Goal: Task Accomplishment & Management: Use online tool/utility

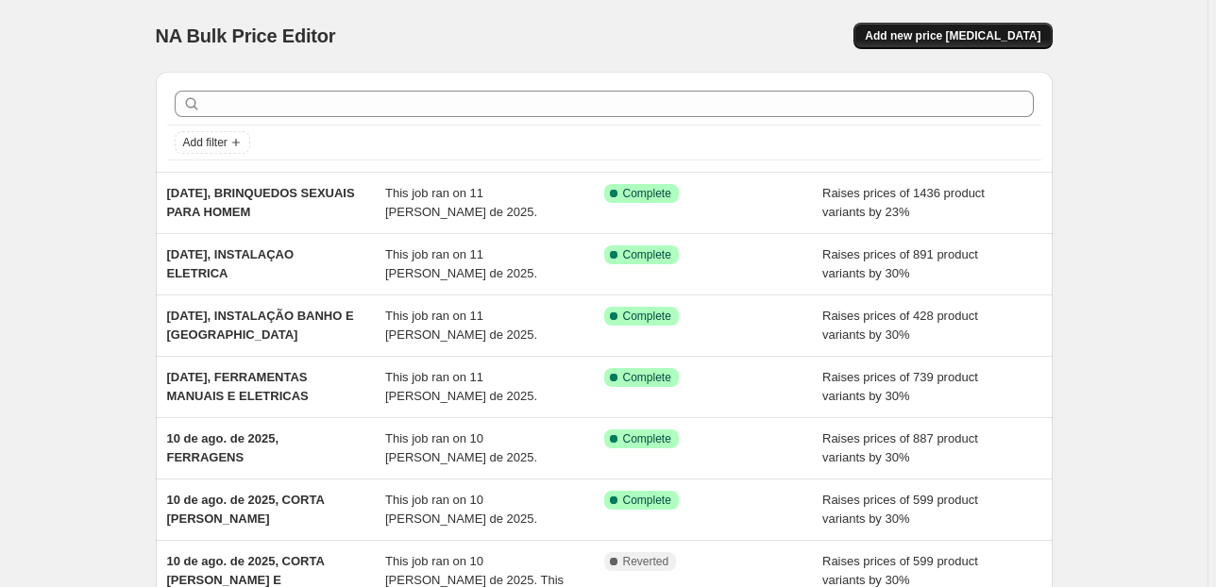
click at [955, 42] on span "Add new price [MEDICAL_DATA]" at bounding box center [953, 35] width 176 height 15
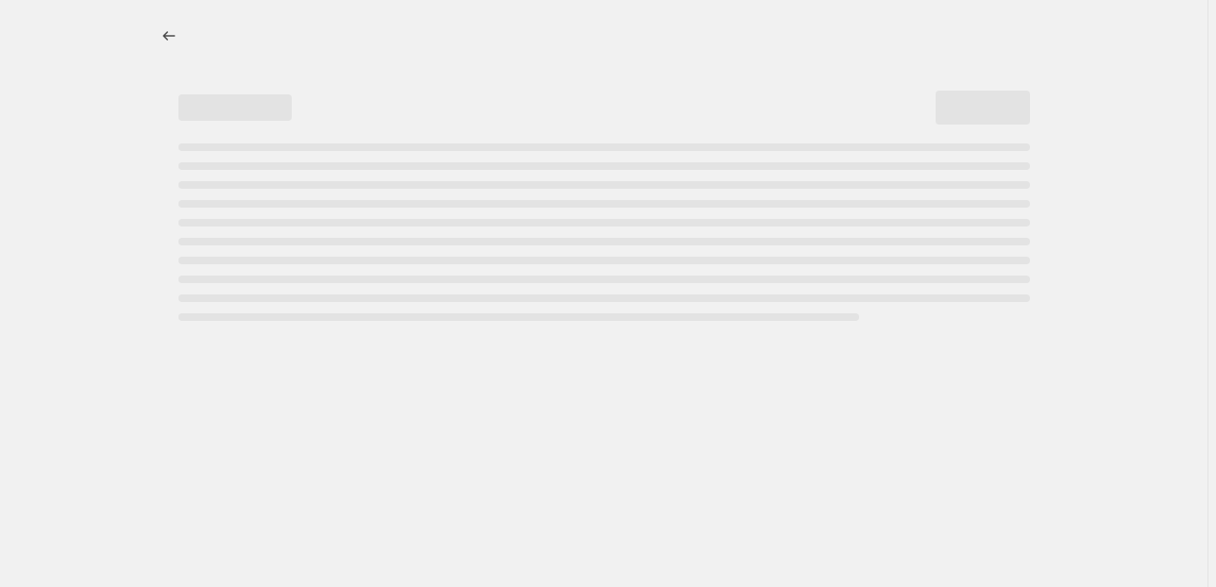
select select "percentage"
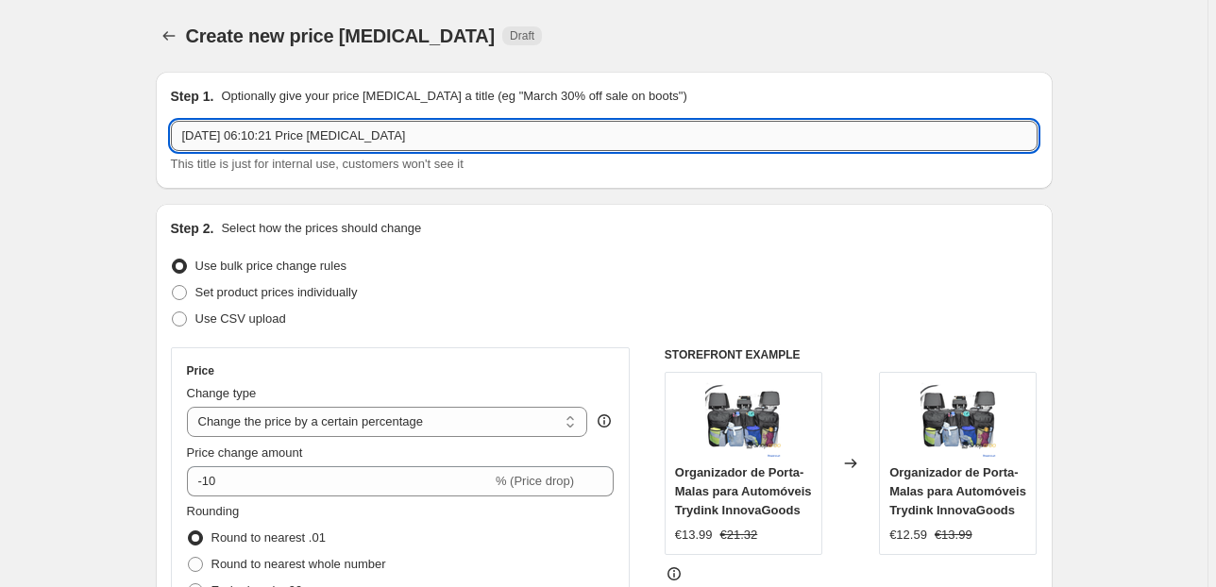
drag, startPoint x: 353, startPoint y: 131, endPoint x: 257, endPoint y: 131, distance: 96.3
click at [257, 131] on input "11/08/2025, 06:10:21 Price change job" at bounding box center [604, 136] width 867 height 30
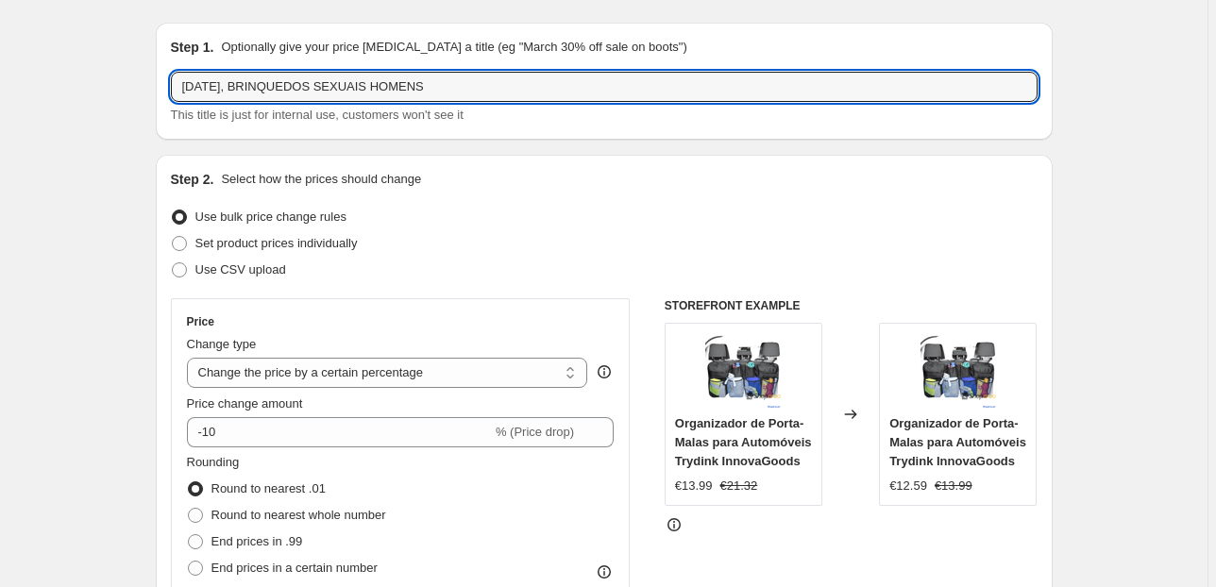
scroll to position [76, 0]
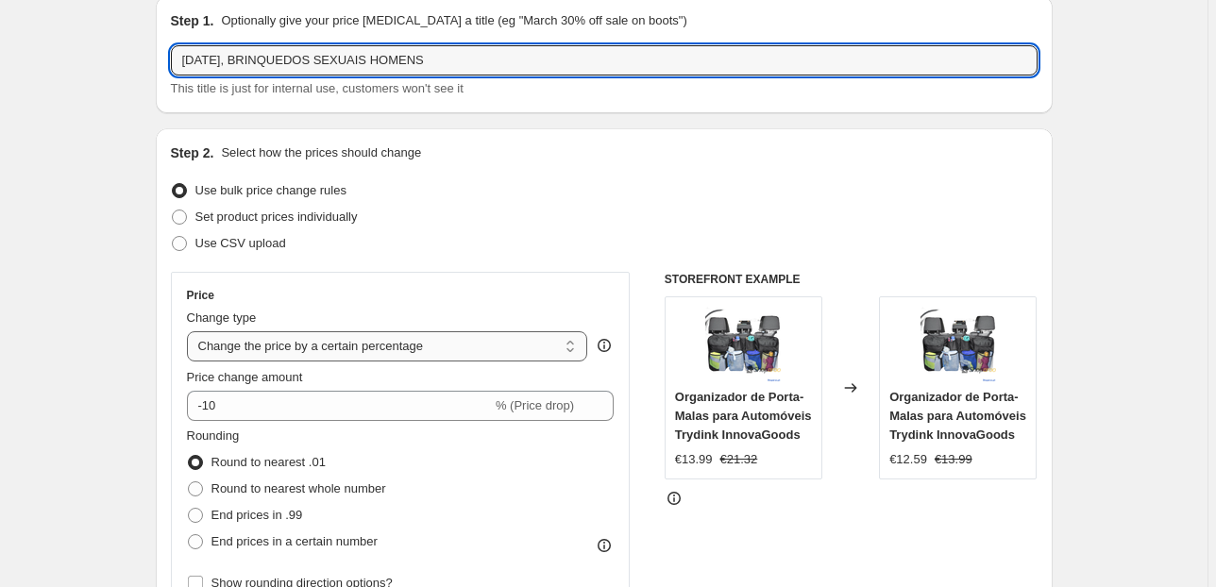
type input "[DATE], BRINQUEDOS SEXUAIS HOMENS"
click at [412, 351] on select "Change the price to a certain amount Change the price by a certain amount Chang…" at bounding box center [387, 346] width 401 height 30
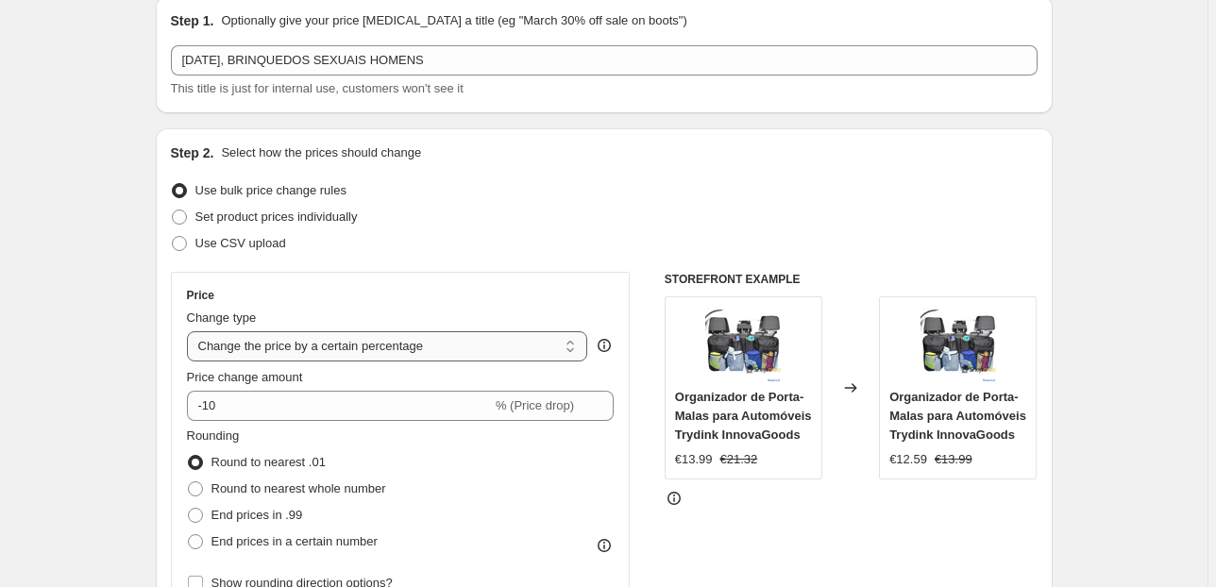
click at [413, 351] on select "Change the price to a certain amount Change the price by a certain amount Chang…" at bounding box center [387, 346] width 401 height 30
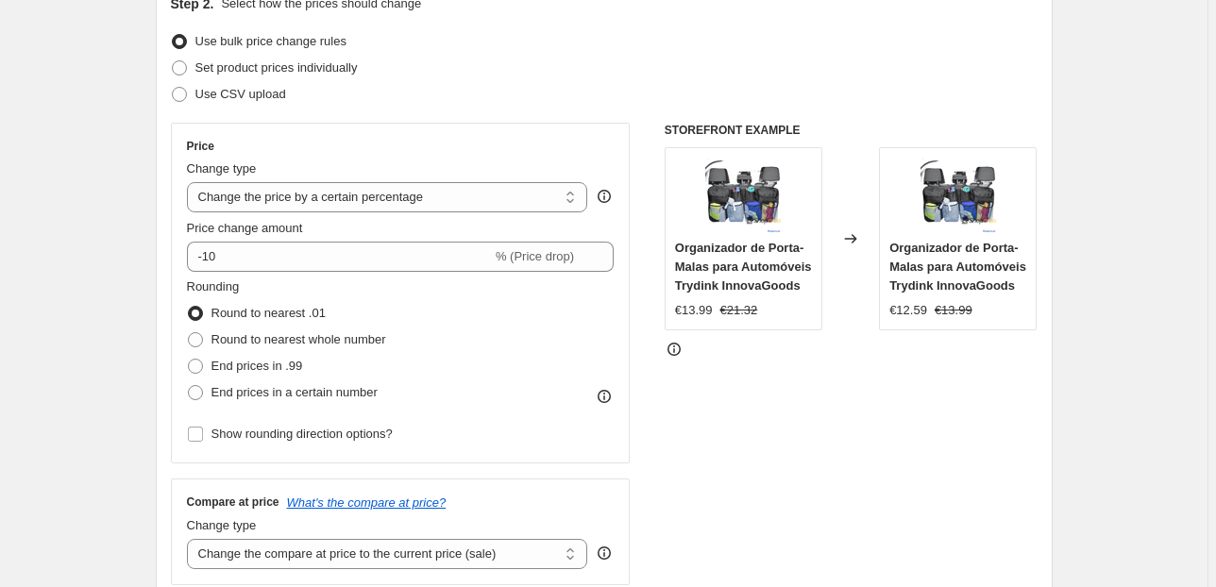
scroll to position [227, 0]
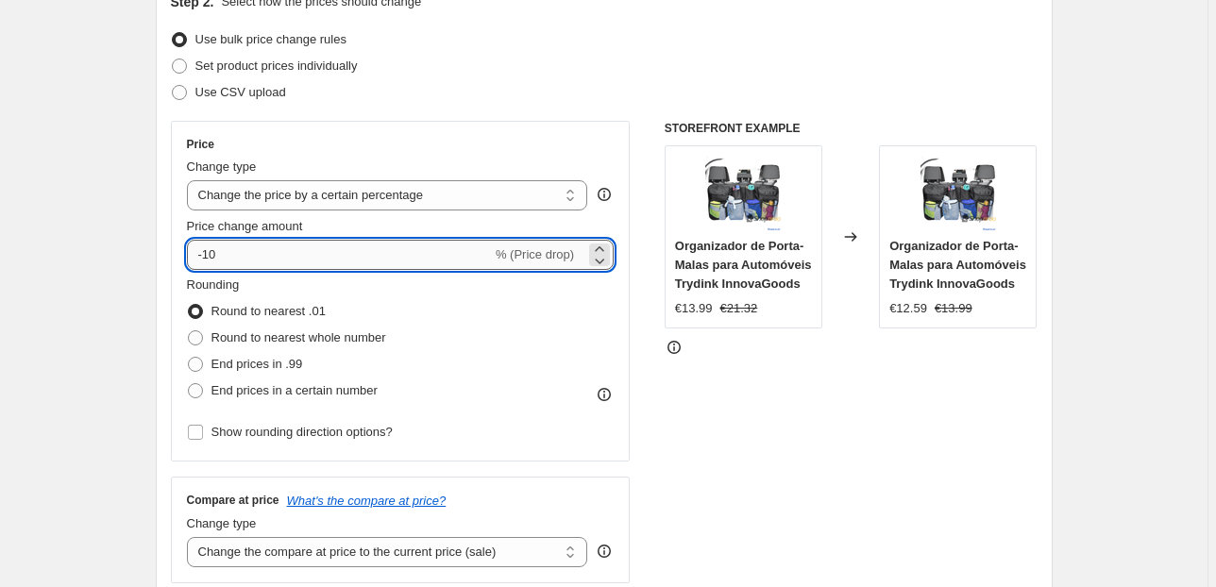
click at [242, 256] on input "-10" at bounding box center [339, 255] width 305 height 30
drag, startPoint x: 289, startPoint y: 248, endPoint x: 381, endPoint y: 248, distance: 92.5
click at [294, 248] on input "-10" at bounding box center [339, 255] width 305 height 30
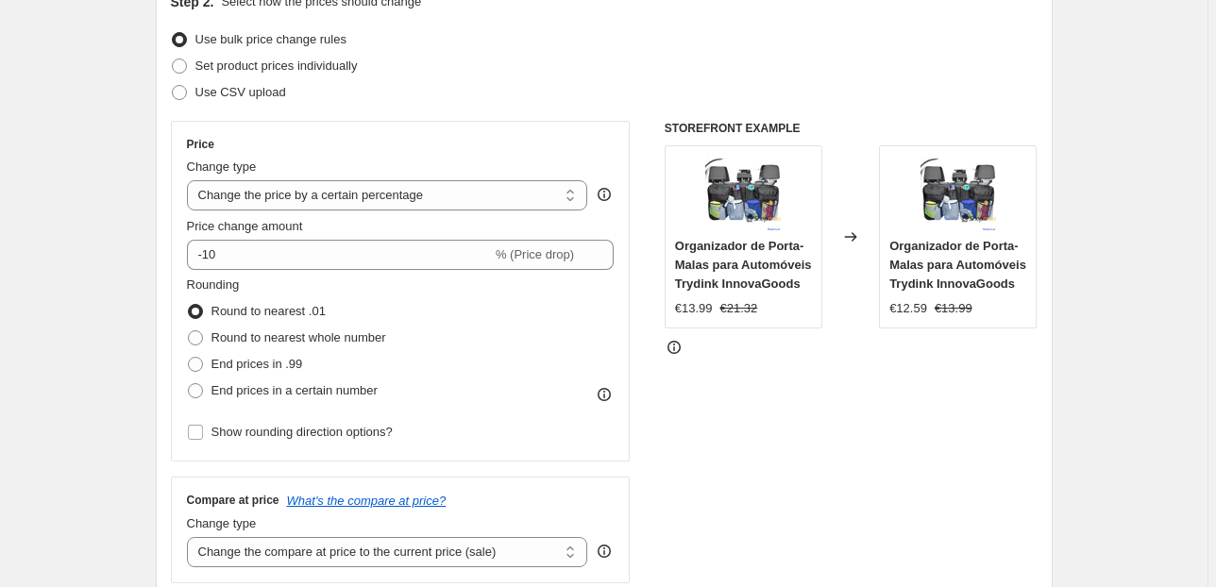
click at [340, 223] on div "Price change amount" at bounding box center [401, 226] width 428 height 19
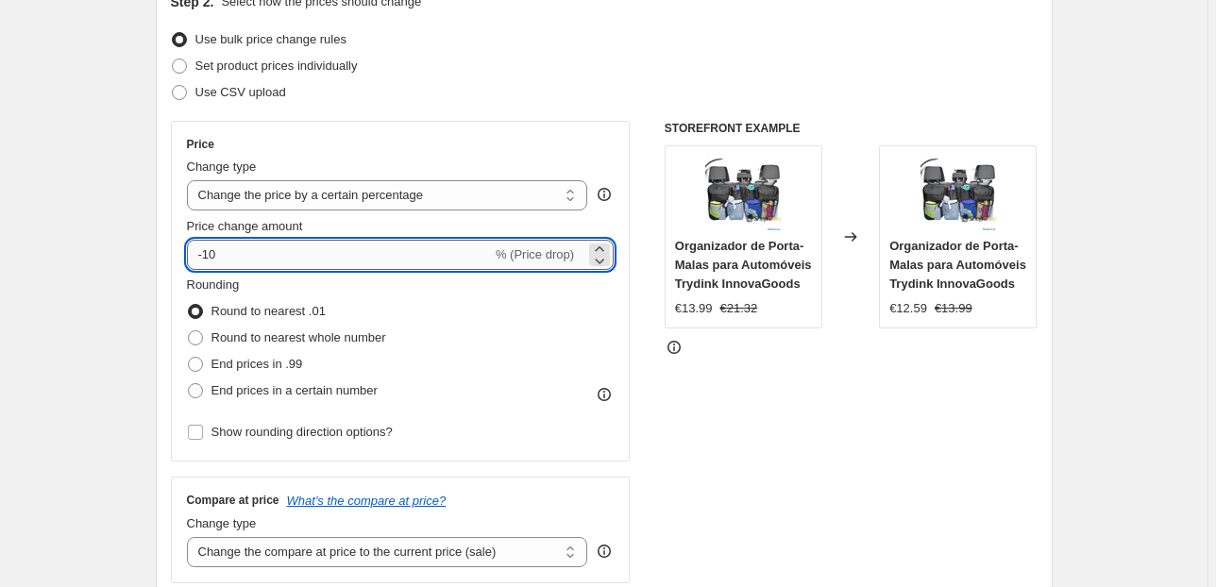
click at [374, 253] on input "-10" at bounding box center [339, 255] width 305 height 30
click at [321, 252] on input "-10" at bounding box center [339, 255] width 305 height 30
drag, startPoint x: 228, startPoint y: 249, endPoint x: 193, endPoint y: 255, distance: 36.3
click at [193, 255] on input "-10" at bounding box center [339, 255] width 305 height 30
click at [206, 249] on input "-10" at bounding box center [339, 255] width 305 height 30
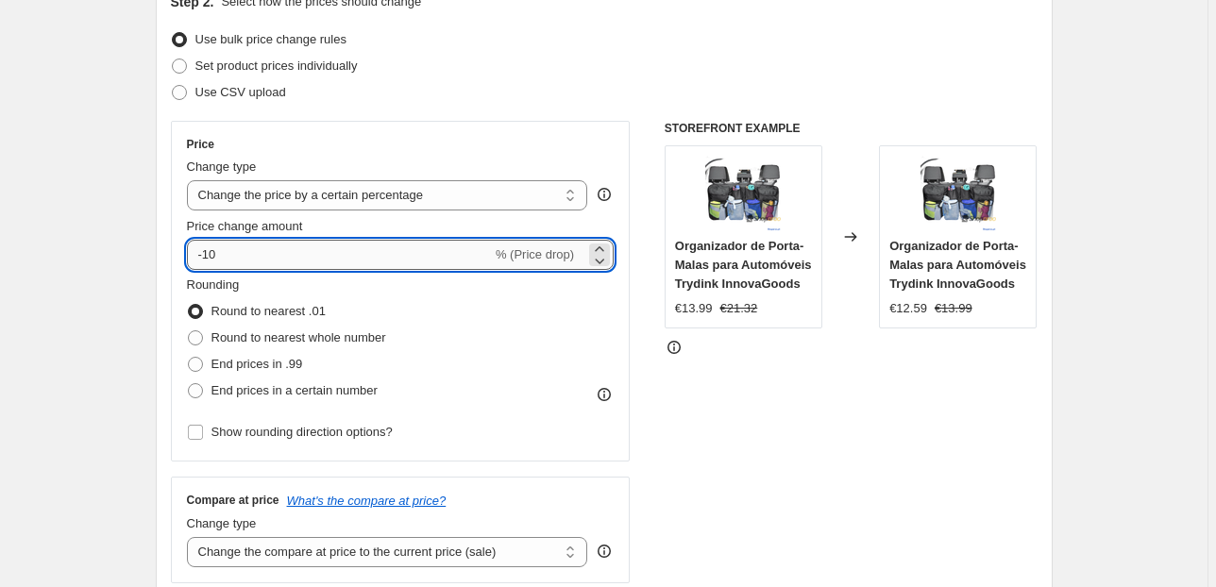
click at [208, 256] on input "-10" at bounding box center [339, 255] width 305 height 30
type input "-10"
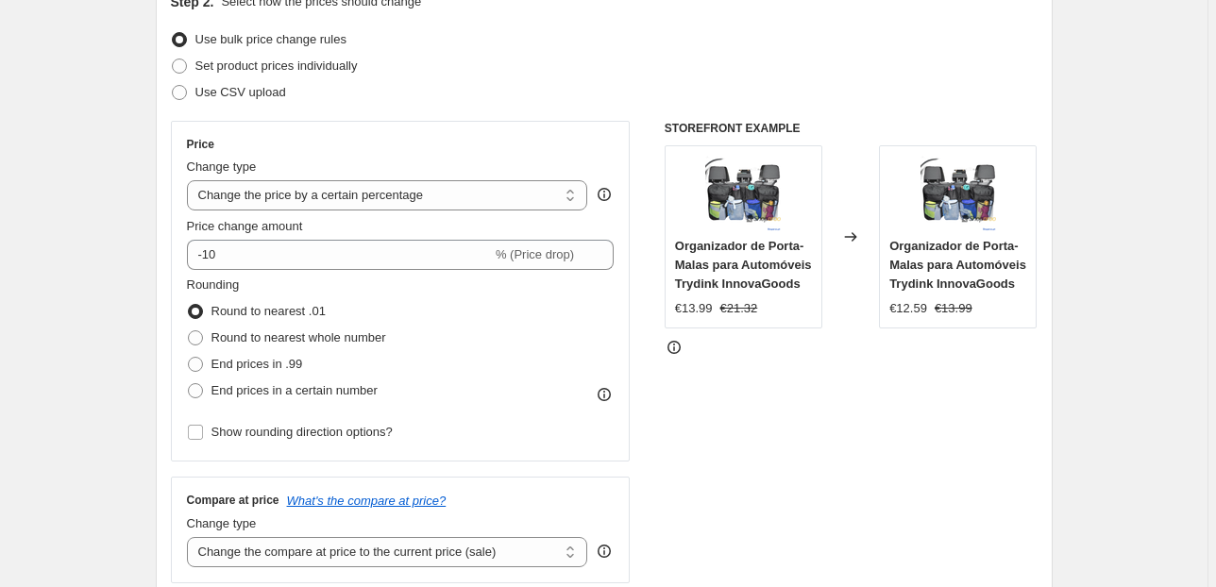
click at [340, 224] on div "Price change amount" at bounding box center [401, 226] width 428 height 19
click at [256, 386] on span "End prices in a certain number" at bounding box center [294, 390] width 166 height 14
click at [189, 384] on input "End prices in a certain number" at bounding box center [188, 383] width 1 height 1
radio input "true"
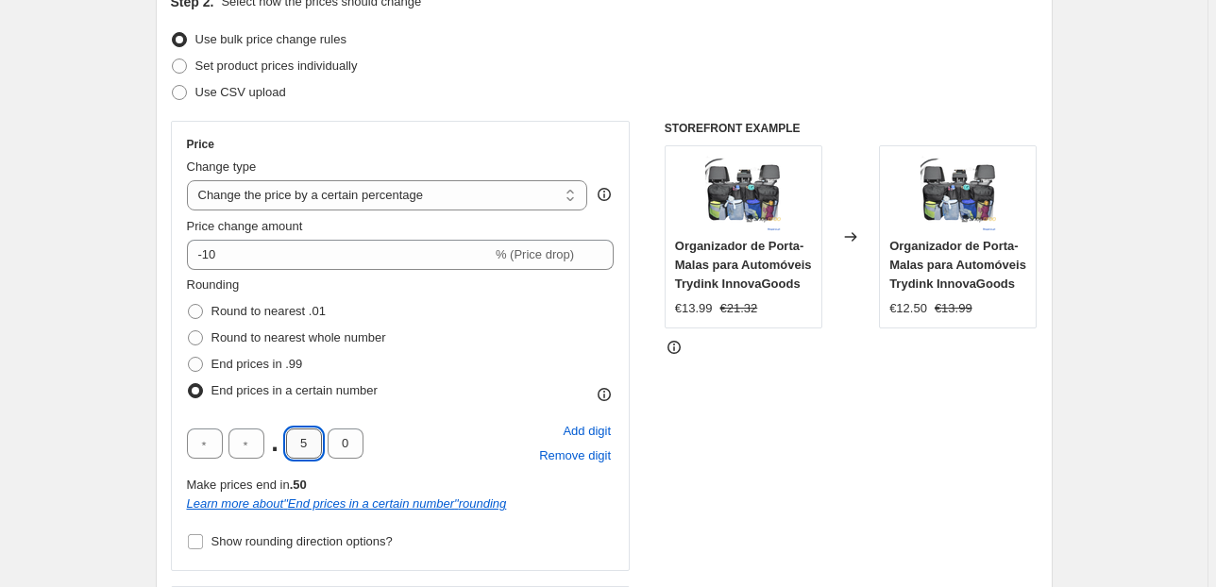
drag, startPoint x: 320, startPoint y: 445, endPoint x: 294, endPoint y: 446, distance: 26.5
click at [294, 446] on input "5" at bounding box center [304, 444] width 36 height 30
type input "9"
type input "5"
click at [434, 433] on div ". 9 5 Add digit Remove digit" at bounding box center [401, 443] width 428 height 49
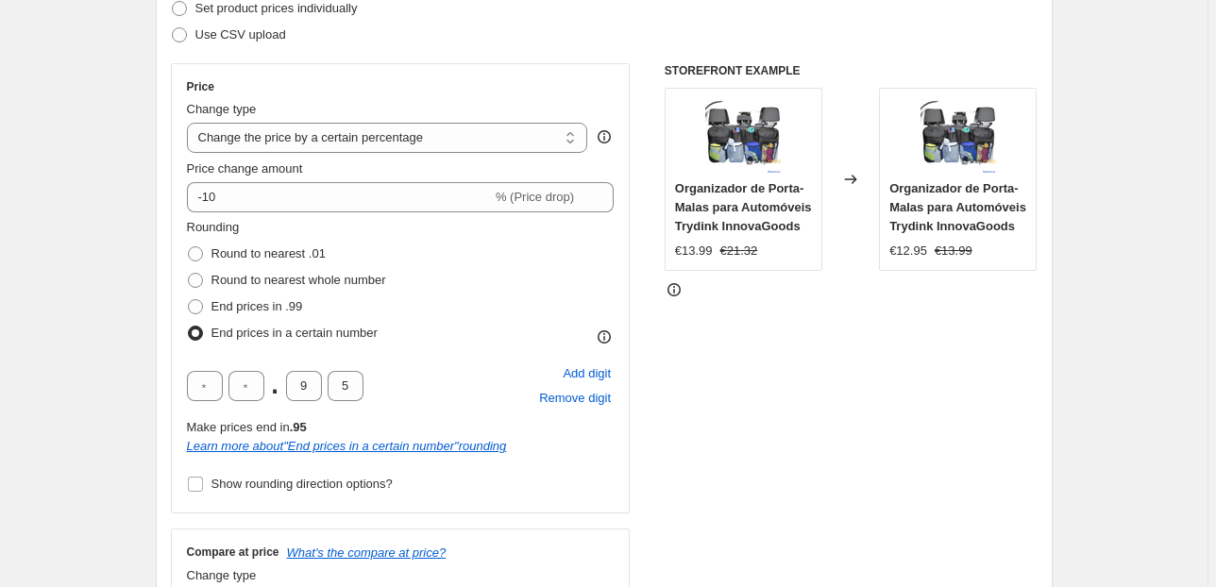
scroll to position [378, 0]
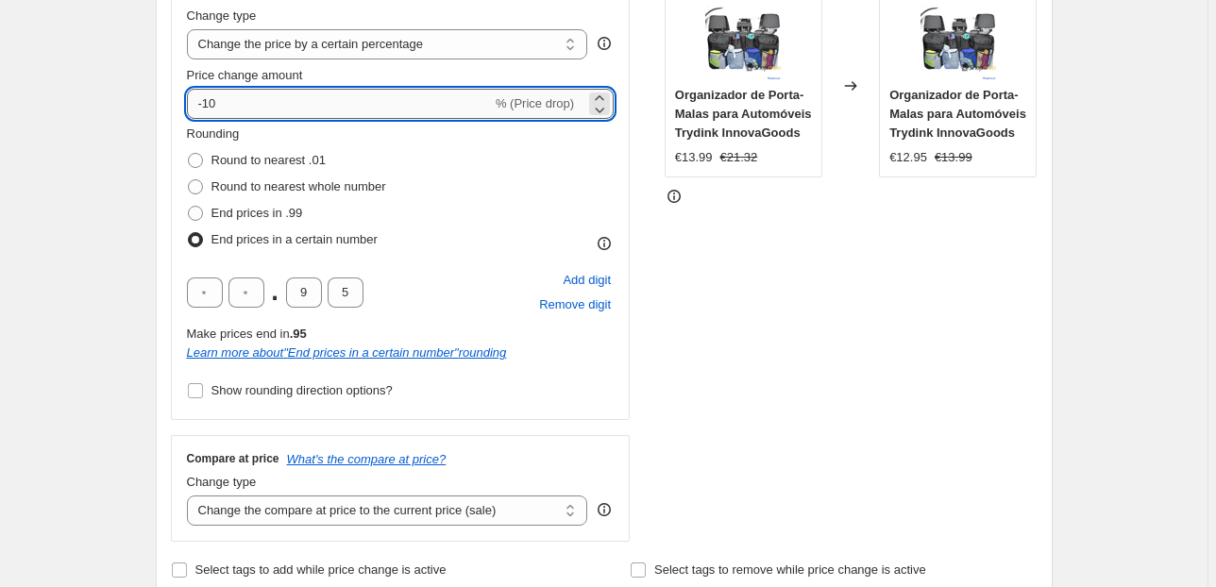
drag, startPoint x: 226, startPoint y: 105, endPoint x: 215, endPoint y: 101, distance: 11.1
click at [214, 101] on input "-10" at bounding box center [339, 104] width 305 height 30
click at [302, 135] on fieldset "Rounding Round to nearest .01 Round to nearest whole number End prices in .99 E…" at bounding box center [286, 189] width 199 height 128
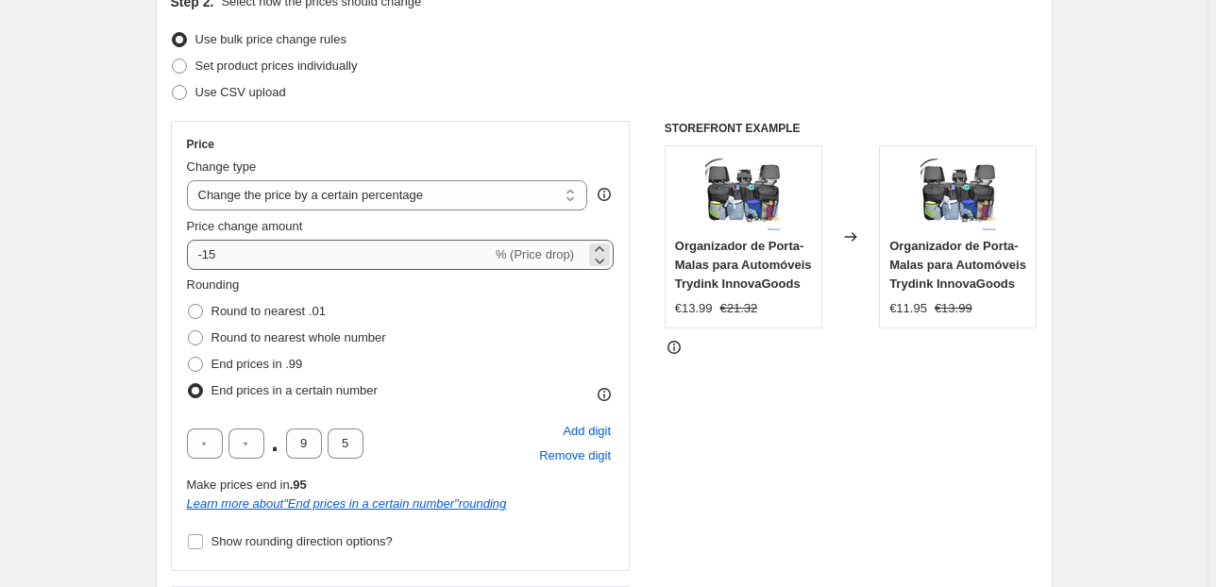
scroll to position [227, 0]
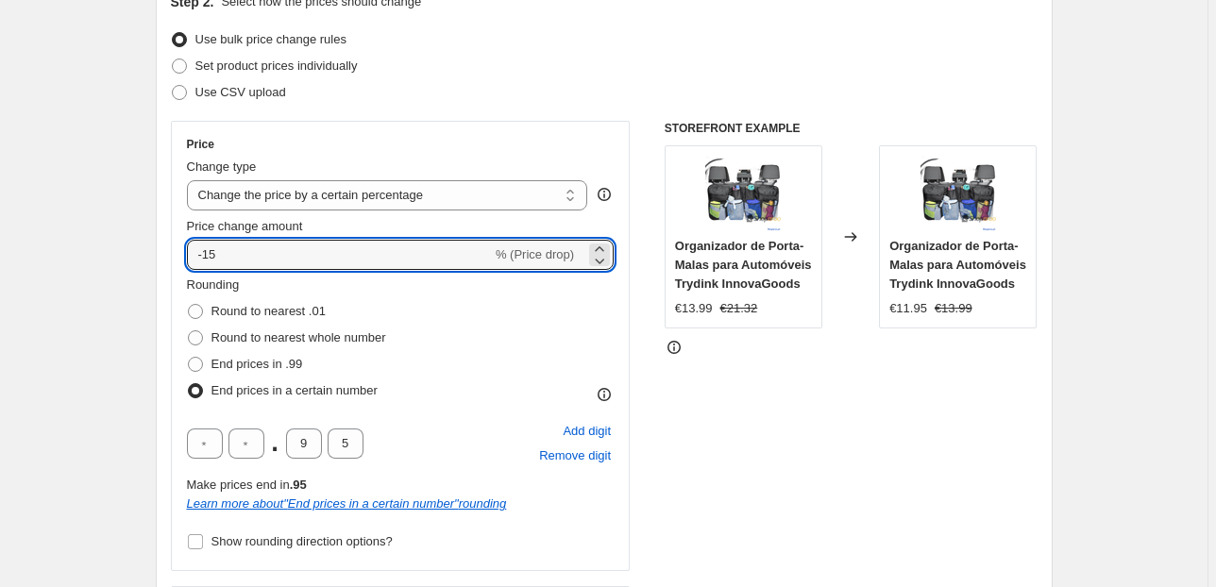
drag, startPoint x: 211, startPoint y: 248, endPoint x: 242, endPoint y: 234, distance: 33.4
click at [211, 249] on input "-15" at bounding box center [339, 255] width 305 height 30
type input "-1"
type input "-5"
click at [457, 229] on div "Price change amount" at bounding box center [401, 226] width 428 height 19
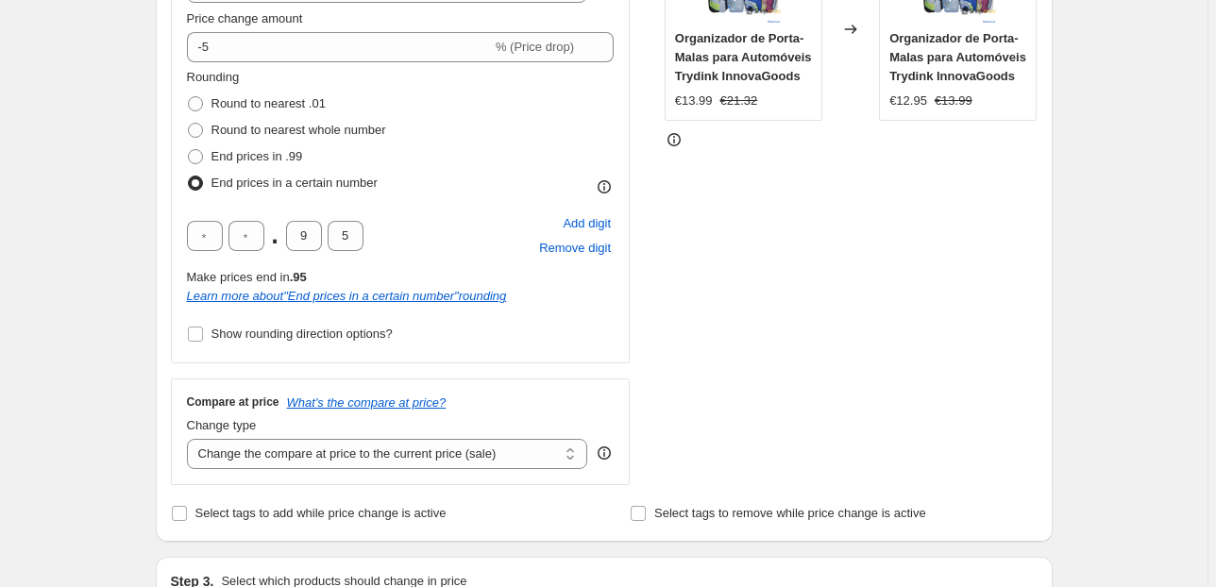
scroll to position [529, 0]
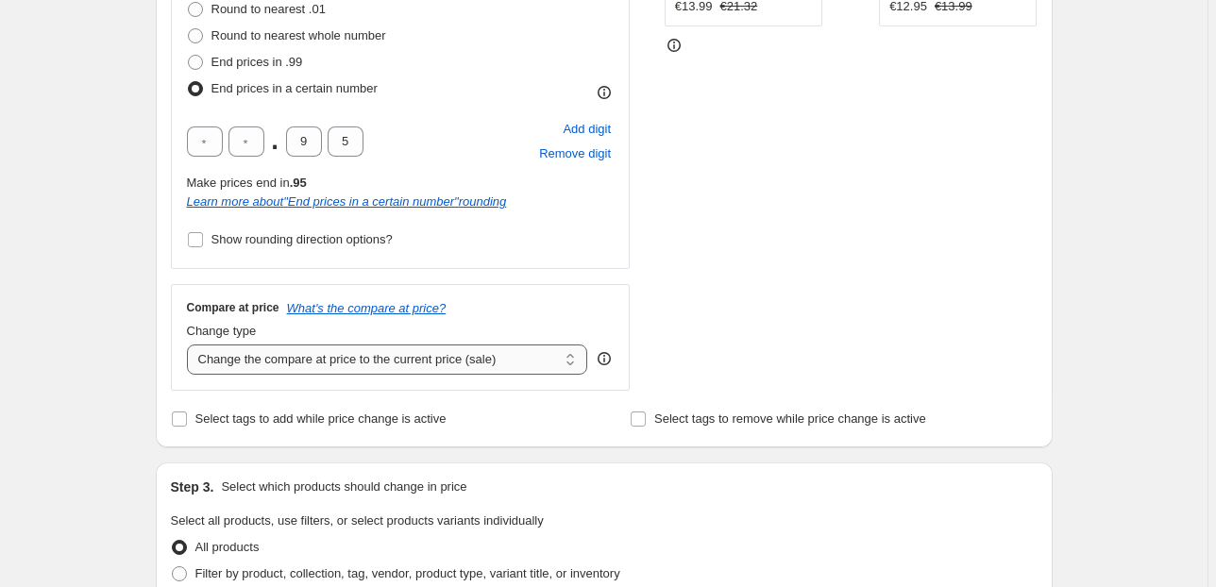
click at [346, 363] on select "Change the compare at price to the current price (sale) Change the compare at p…" at bounding box center [387, 360] width 401 height 30
click at [190, 345] on select "Change the compare at price to the current price (sale) Change the compare at p…" at bounding box center [387, 360] width 401 height 30
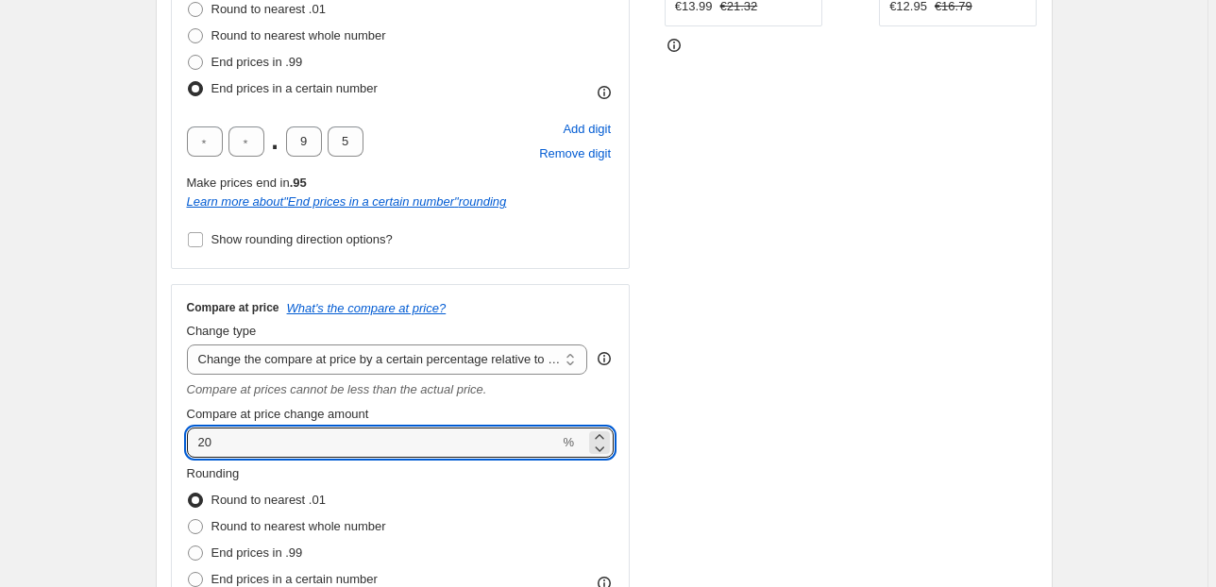
drag, startPoint x: 213, startPoint y: 442, endPoint x: 176, endPoint y: 450, distance: 38.7
click at [177, 449] on div "Compare at price What's the compare at price? Change type Change the compare at…" at bounding box center [401, 467] width 460 height 366
click at [209, 439] on input "20" at bounding box center [373, 443] width 373 height 30
click at [202, 447] on input "20" at bounding box center [373, 443] width 373 height 30
click at [404, 363] on select "Change the compare at price to the current price (sale) Change the compare at p…" at bounding box center [387, 360] width 401 height 30
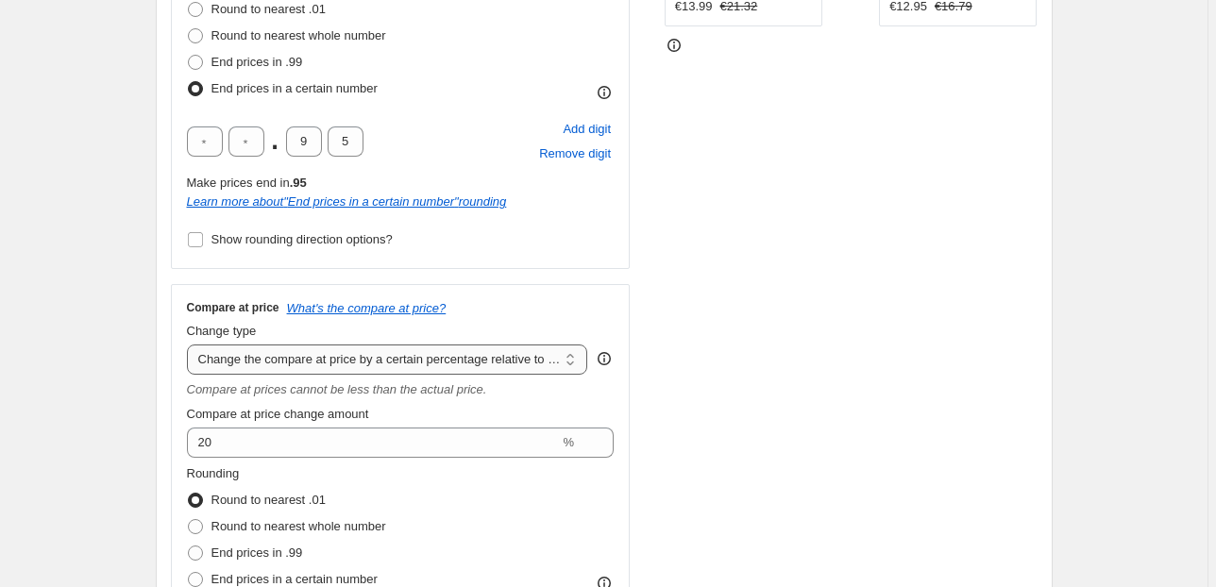
click at [190, 345] on select "Change the compare at price to the current price (sale) Change the compare at p…" at bounding box center [387, 360] width 401 height 30
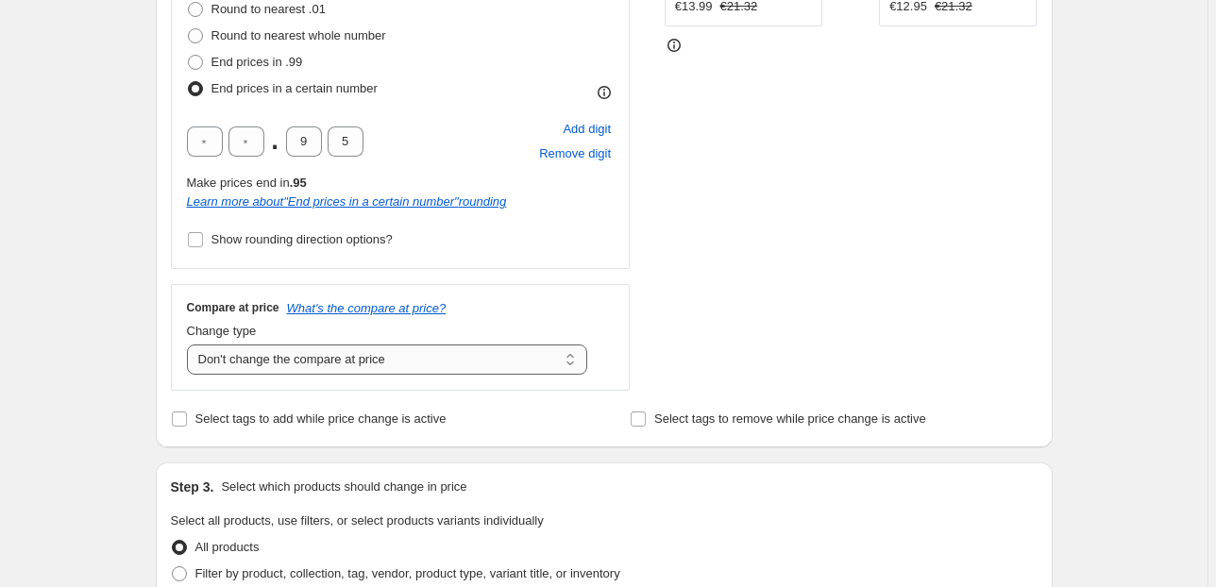
click at [486, 365] on select "Change the compare at price to the current price (sale) Change the compare at p…" at bounding box center [387, 360] width 401 height 30
select select "pp"
click at [190, 345] on select "Change the compare at price to the current price (sale) Change the compare at p…" at bounding box center [387, 360] width 401 height 30
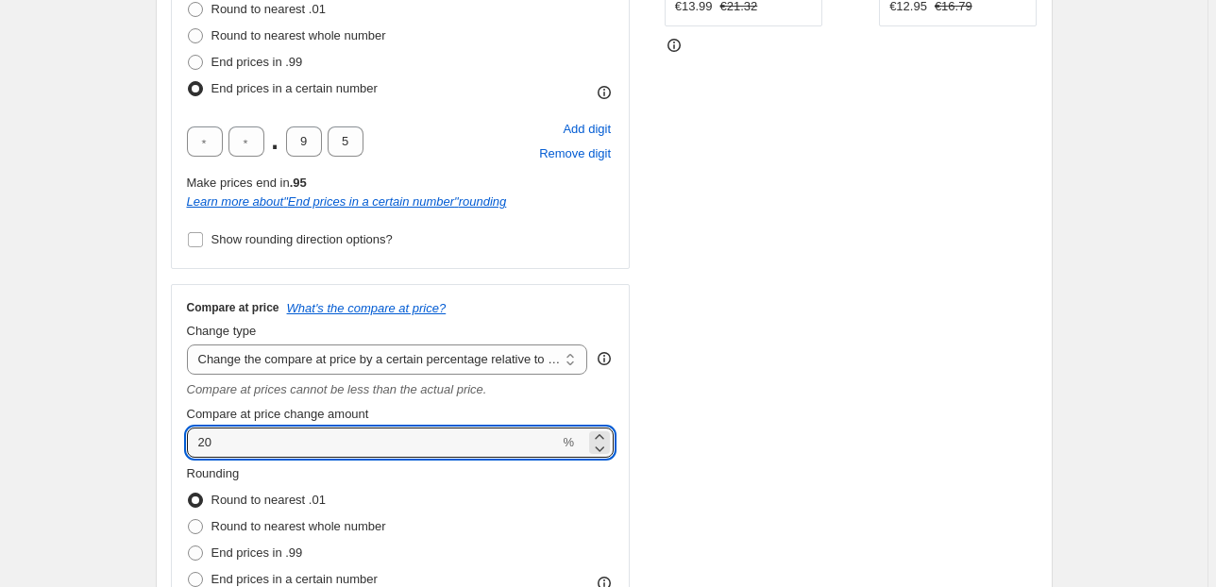
drag, startPoint x: 186, startPoint y: 448, endPoint x: 109, endPoint y: 448, distance: 77.4
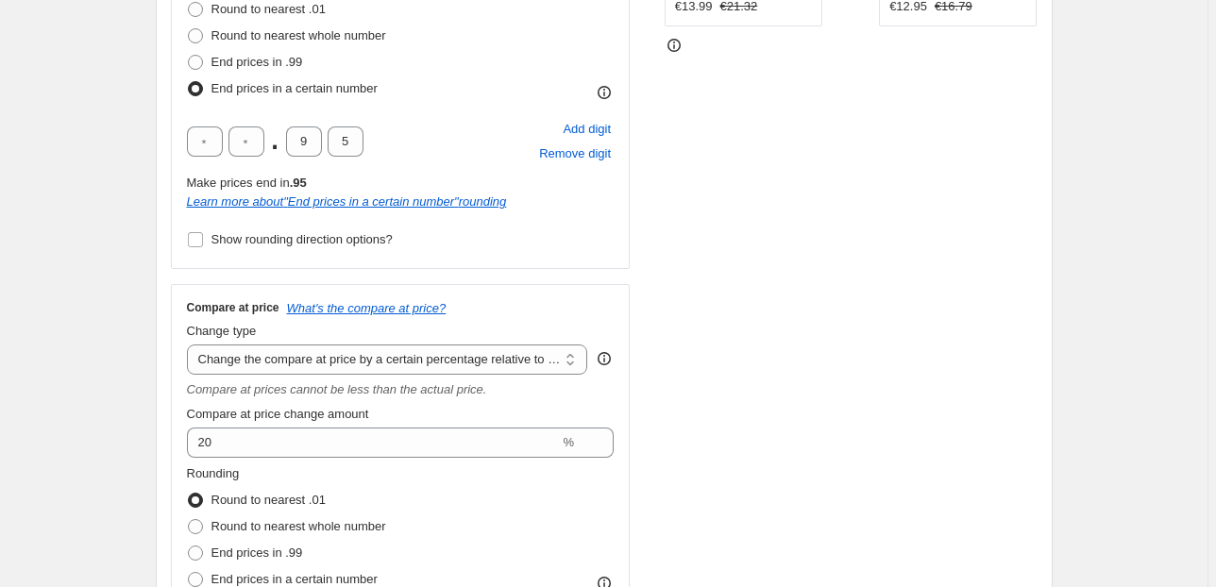
click at [710, 322] on div "STOREFRONT EXAMPLE Organizador de Porta-Malas para Automóveis Trydink InnovaGoo…" at bounding box center [851, 235] width 373 height 832
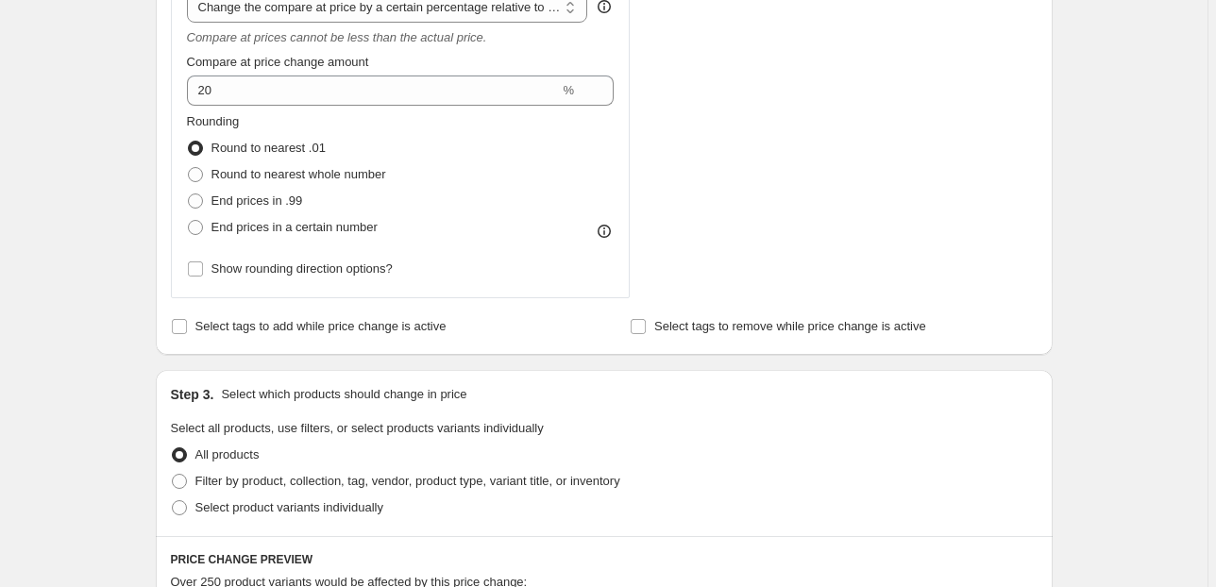
scroll to position [906, 0]
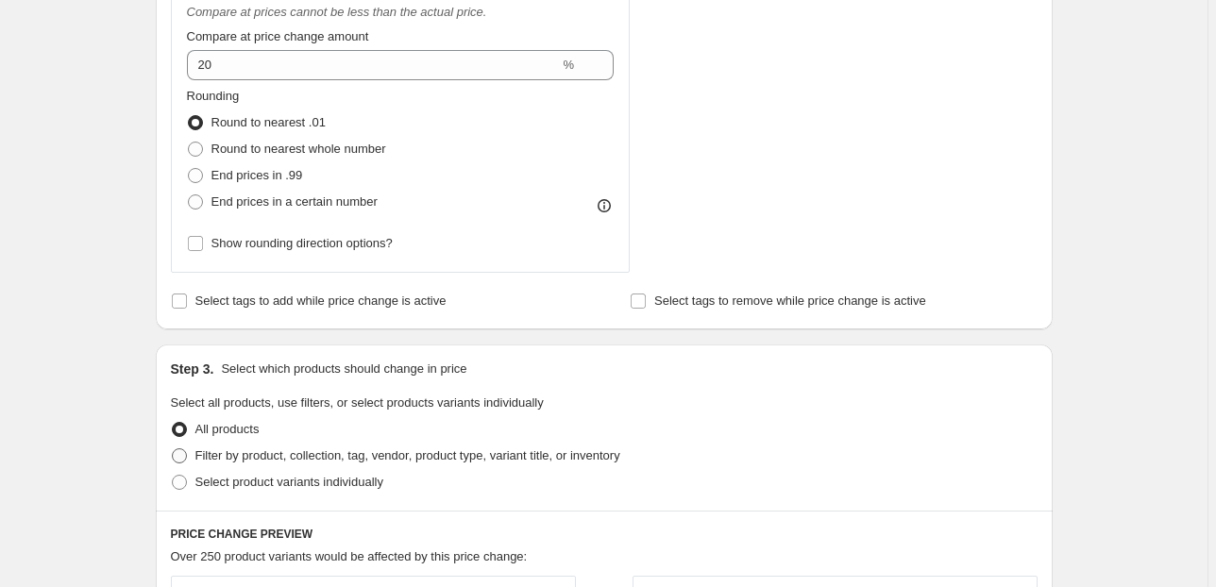
click at [245, 456] on span "Filter by product, collection, tag, vendor, product type, variant title, or inv…" at bounding box center [407, 455] width 425 height 14
click at [173, 449] on input "Filter by product, collection, tag, vendor, product type, variant title, or inv…" at bounding box center [172, 448] width 1 height 1
radio input "true"
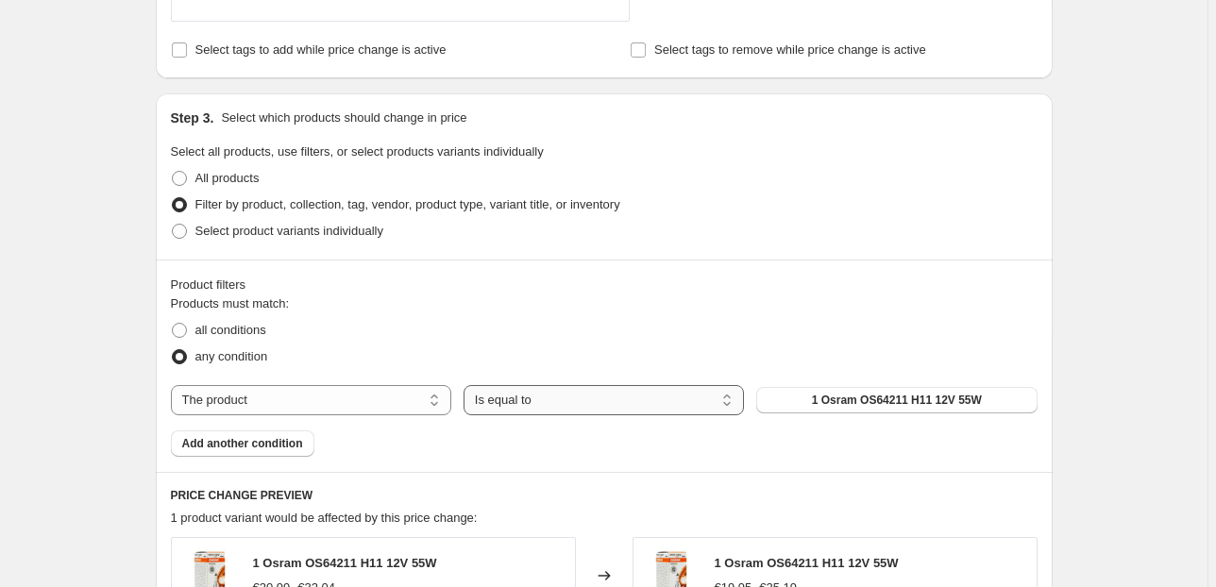
scroll to position [1208, 0]
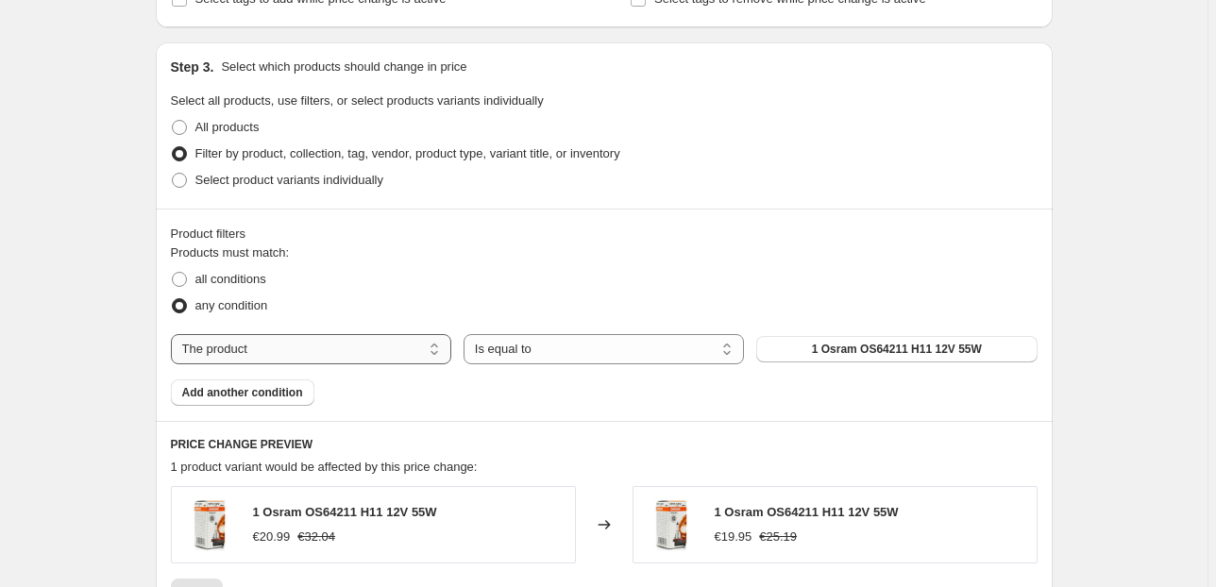
click at [390, 355] on select "The product The product's collection The product's vendor The product's status …" at bounding box center [311, 349] width 280 height 30
select select "collection"
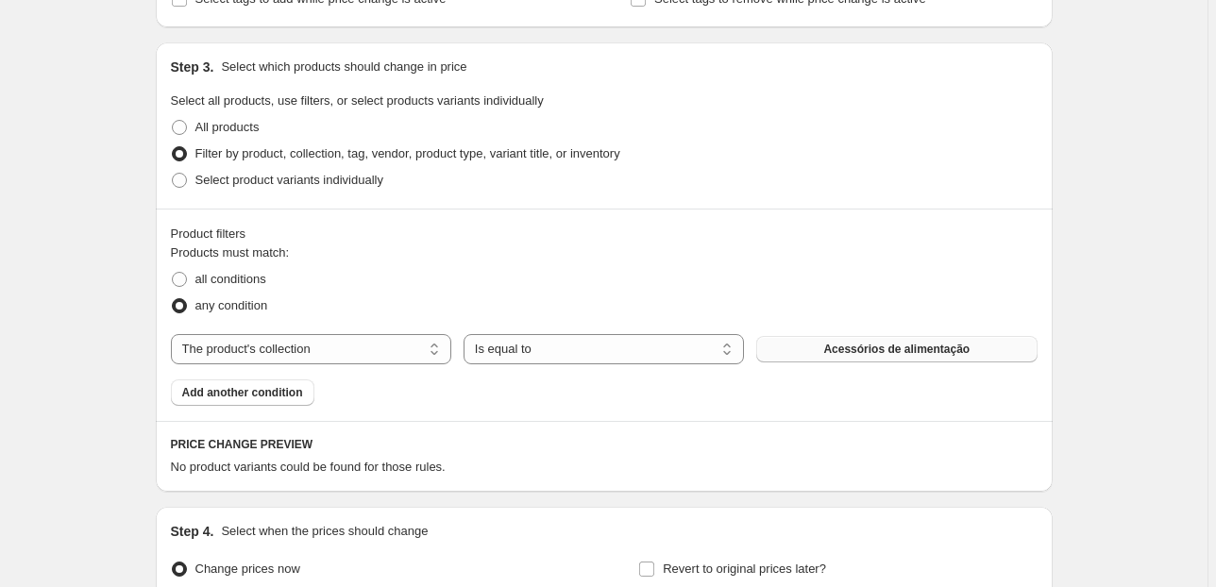
click at [837, 350] on span "Acessórios de alimentação" at bounding box center [896, 349] width 146 height 15
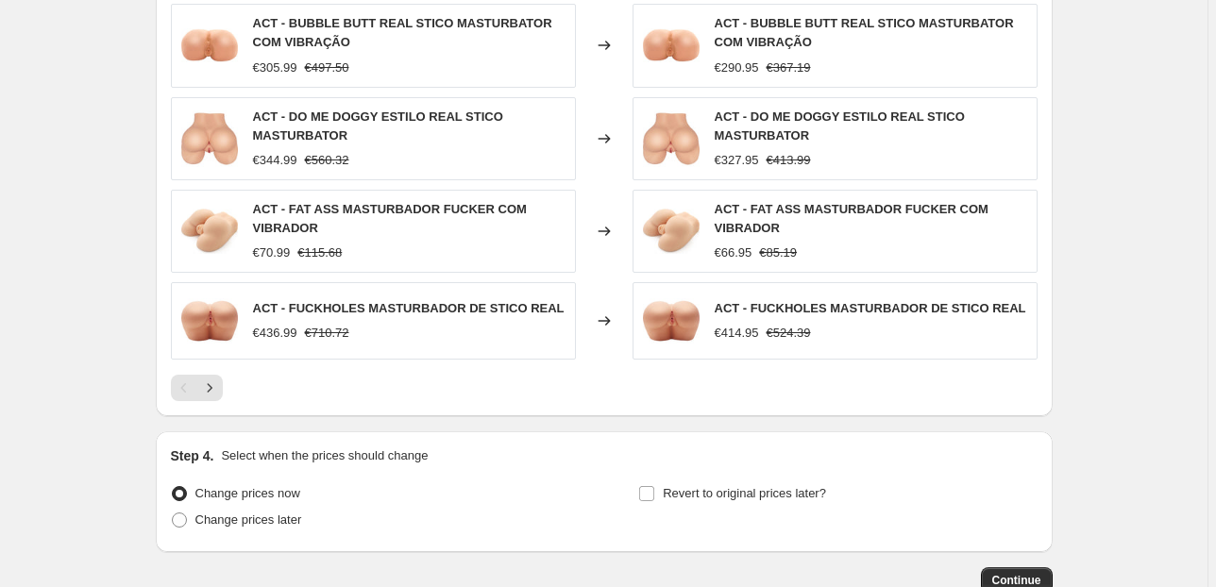
scroll to position [1896, 0]
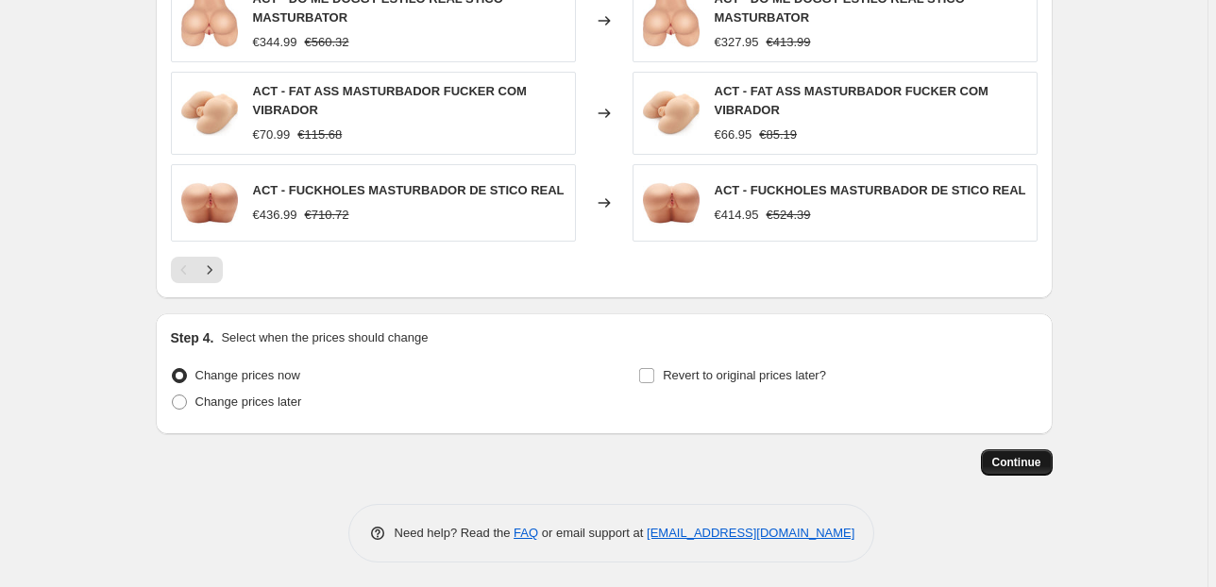
click at [1041, 455] on span "Continue" at bounding box center [1016, 462] width 49 height 15
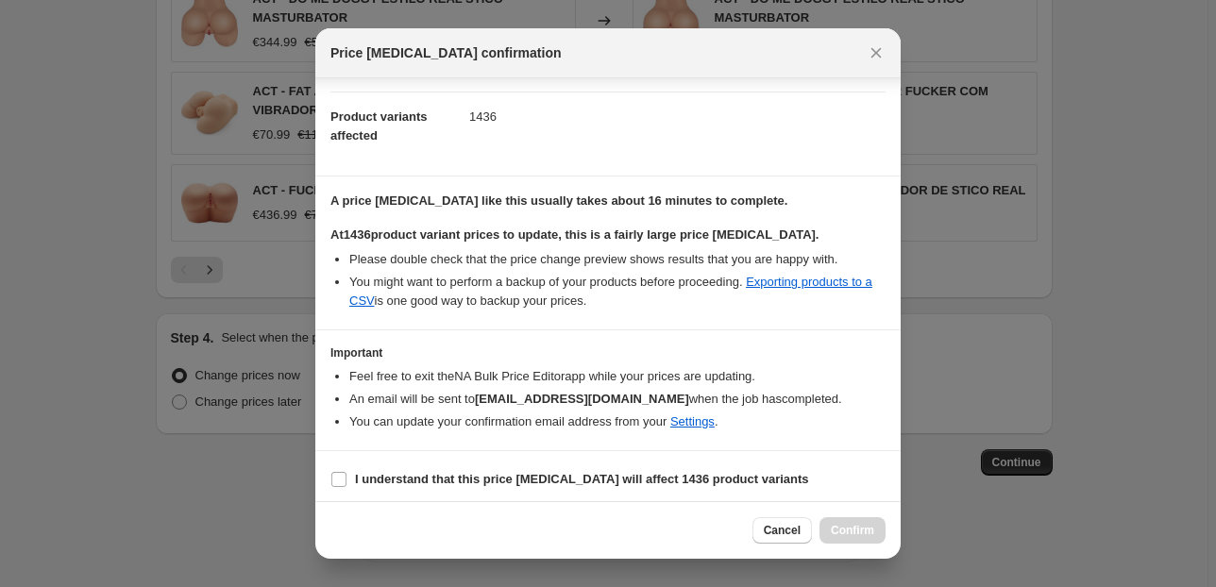
scroll to position [193, 0]
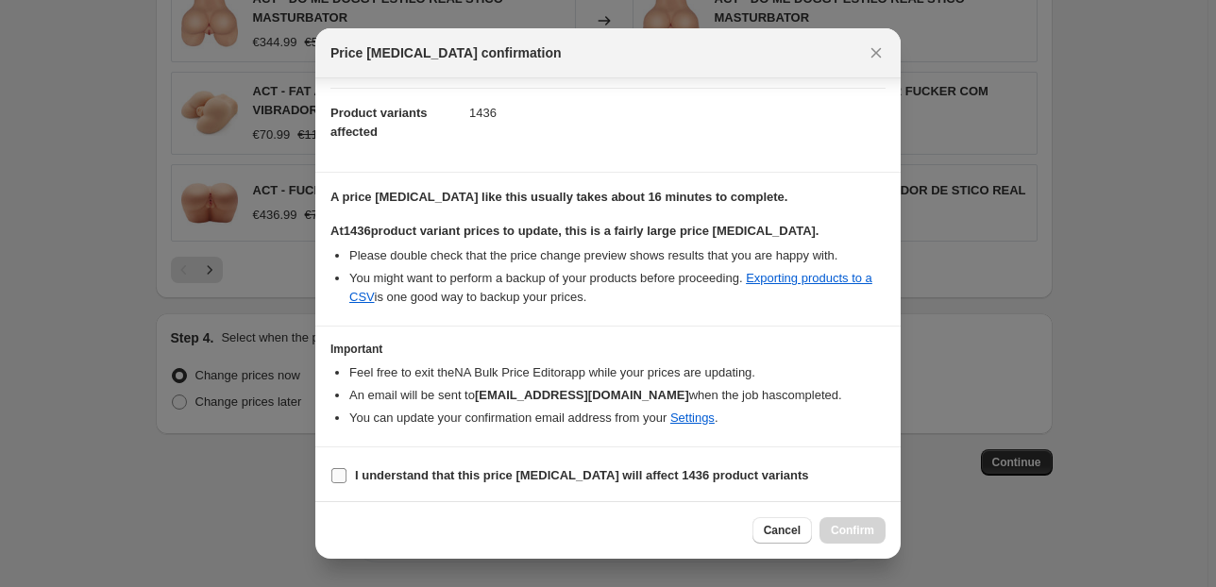
drag, startPoint x: 356, startPoint y: 476, endPoint x: 388, endPoint y: 474, distance: 32.2
click at [357, 476] on b "I understand that this price change job will affect 1436 product variants" at bounding box center [582, 475] width 454 height 14
click at [336, 472] on input "I understand that this price change job will affect 1436 product variants" at bounding box center [338, 475] width 15 height 15
checkbox input "true"
click at [847, 529] on span "Confirm" at bounding box center [852, 530] width 43 height 15
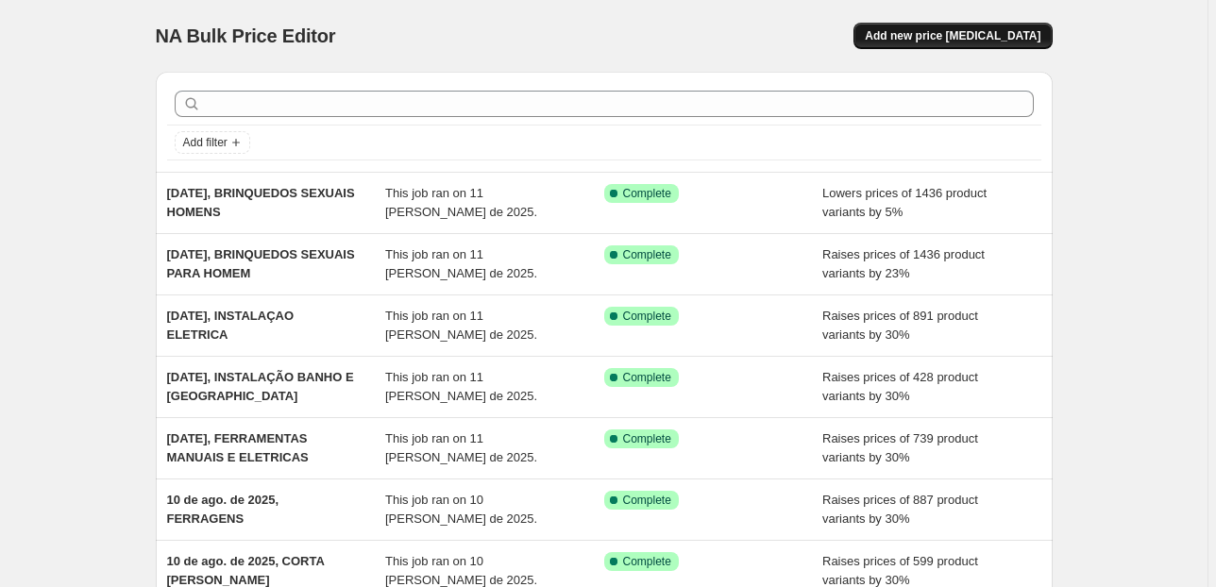
click at [991, 31] on span "Add new price [MEDICAL_DATA]" at bounding box center [953, 35] width 176 height 15
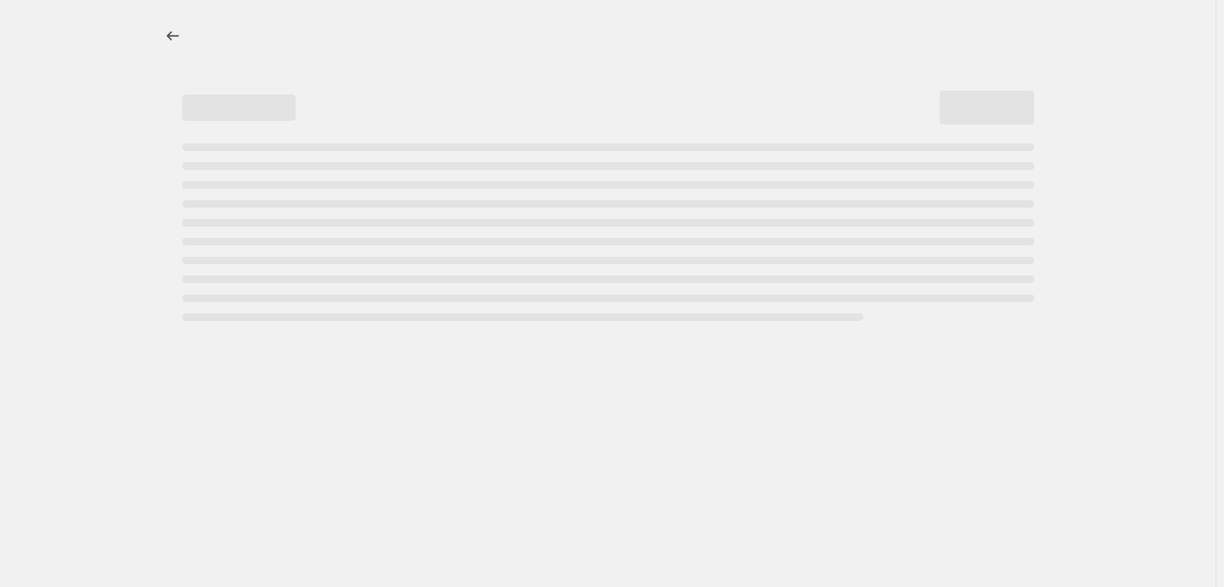
select select "percentage"
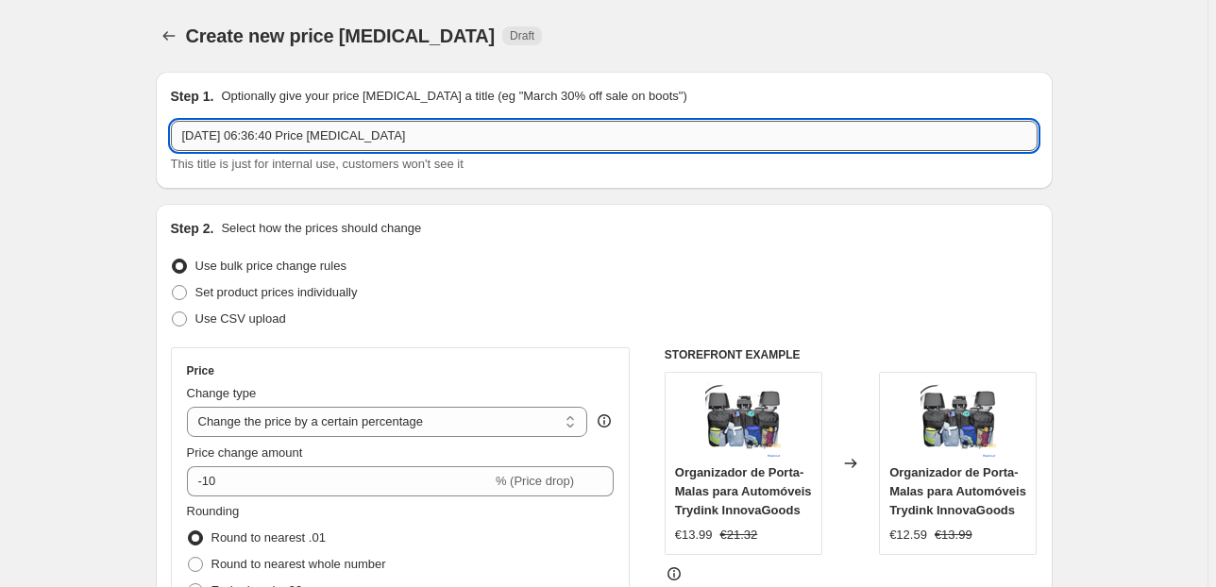
drag, startPoint x: 399, startPoint y: 132, endPoint x: 260, endPoint y: 134, distance: 139.7
click at [260, 134] on input "11/08/2025, 06:36:40 Price change job" at bounding box center [604, 136] width 867 height 30
drag, startPoint x: 423, startPoint y: 130, endPoint x: 258, endPoint y: 132, distance: 165.2
click at [258, 132] on input "11/08/2025, 06:36:40 Price change job" at bounding box center [604, 136] width 867 height 30
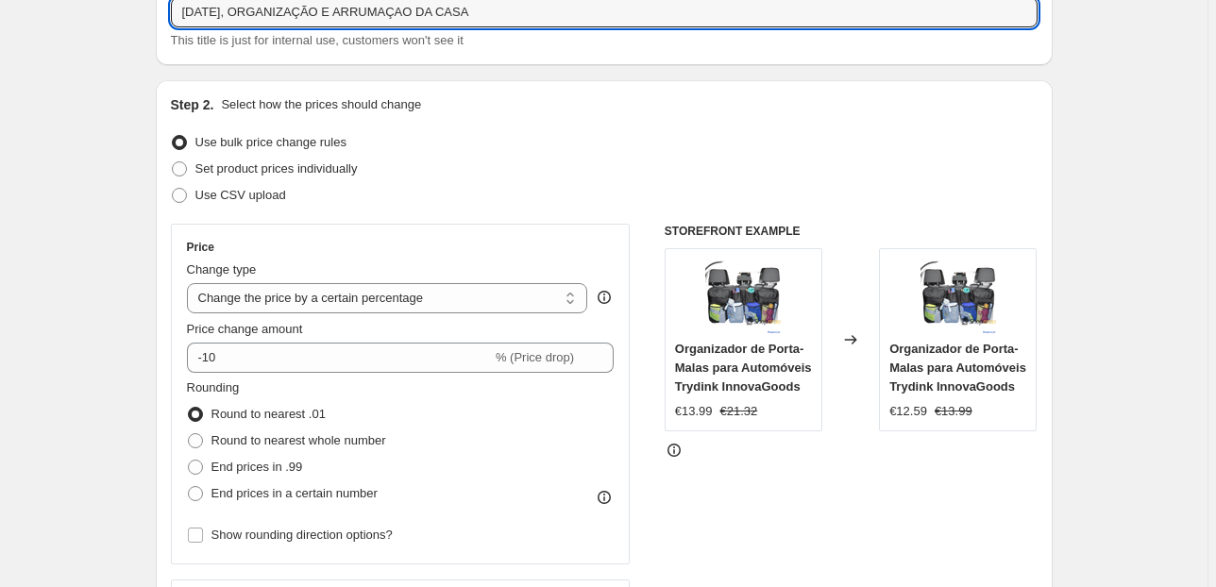
scroll to position [151, 0]
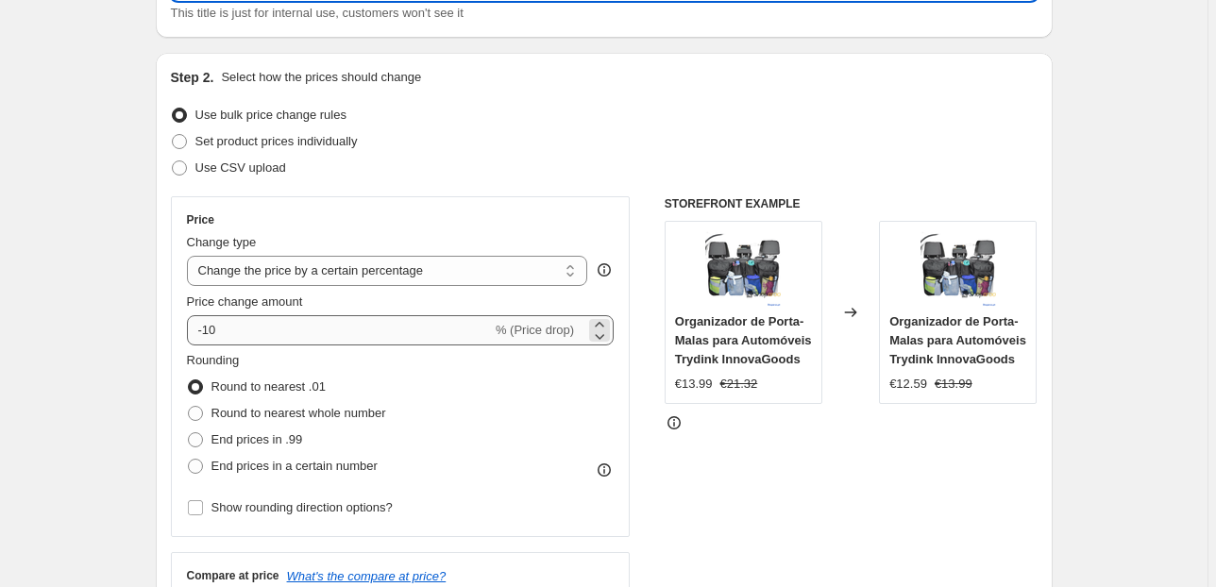
type input "11/08/2025, ORGANIZAÇÃO E ARRUMAÇAO DA CASA"
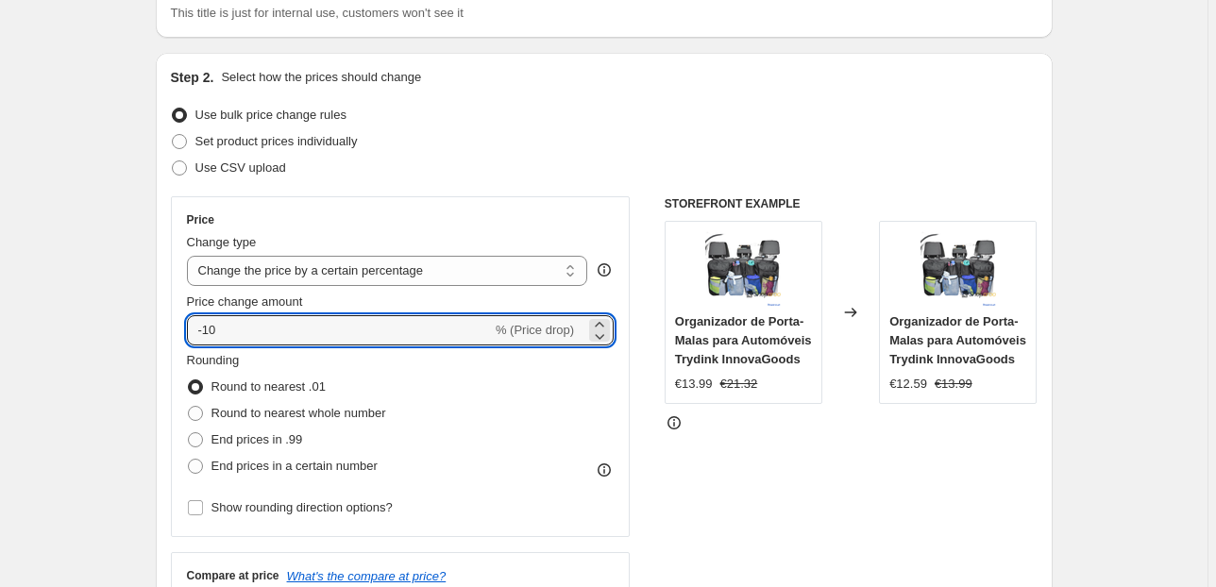
drag, startPoint x: 293, startPoint y: 327, endPoint x: 102, endPoint y: 329, distance: 190.7
type input "30"
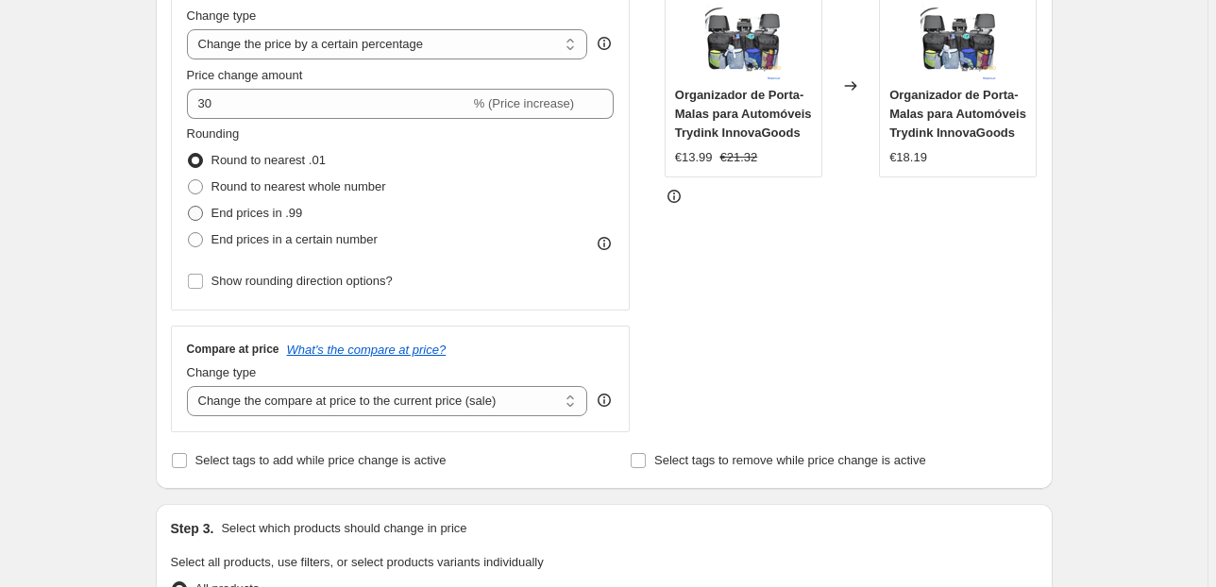
click at [225, 215] on span "End prices in .99" at bounding box center [257, 213] width 92 height 14
click at [189, 207] on input "End prices in .99" at bounding box center [188, 206] width 1 height 1
radio input "true"
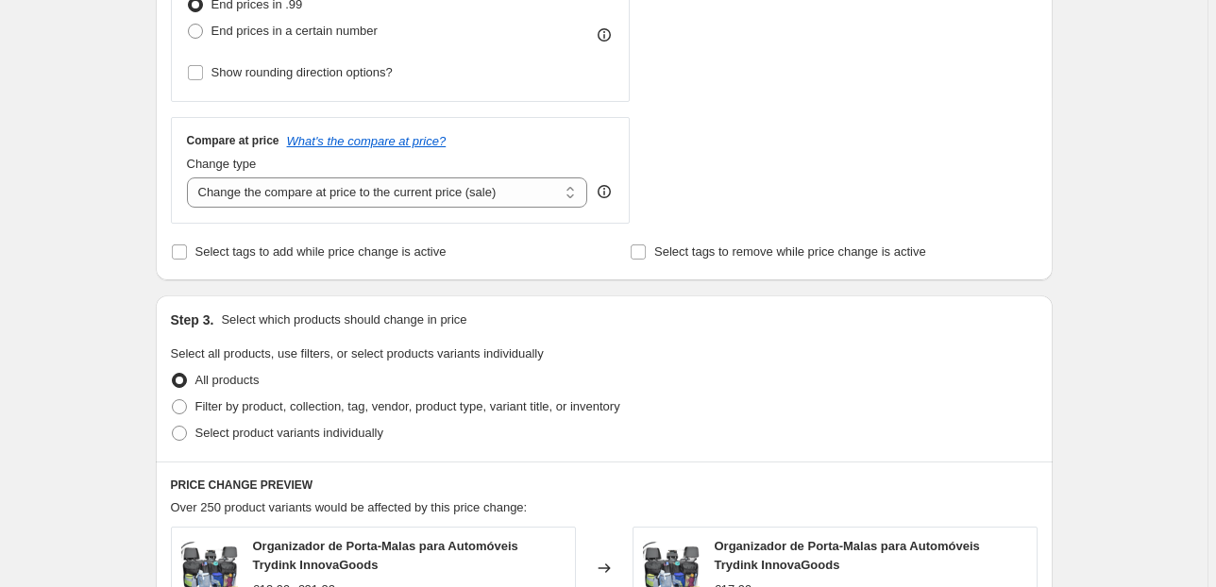
scroll to position [604, 0]
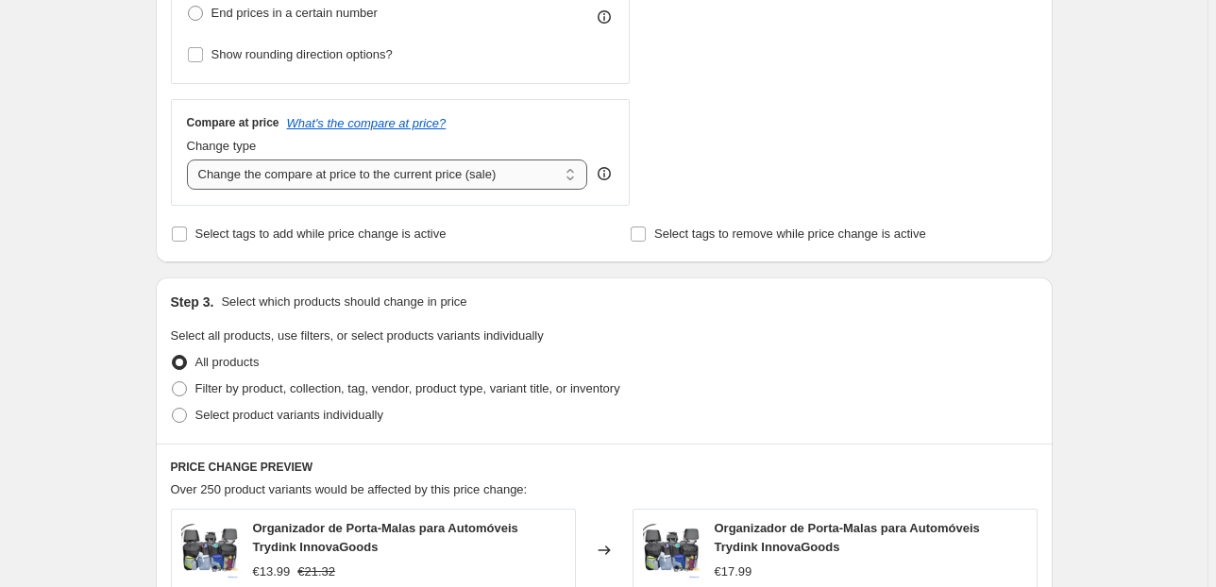
click at [482, 186] on select "Change the compare at price to the current price (sale) Change the compare at p…" at bounding box center [387, 175] width 401 height 30
click at [517, 182] on select "Change the compare at price to the current price (sale) Change the compare at p…" at bounding box center [387, 175] width 401 height 30
select select "pp"
click at [190, 160] on select "Change the compare at price to the current price (sale) Change the compare at p…" at bounding box center [387, 175] width 401 height 30
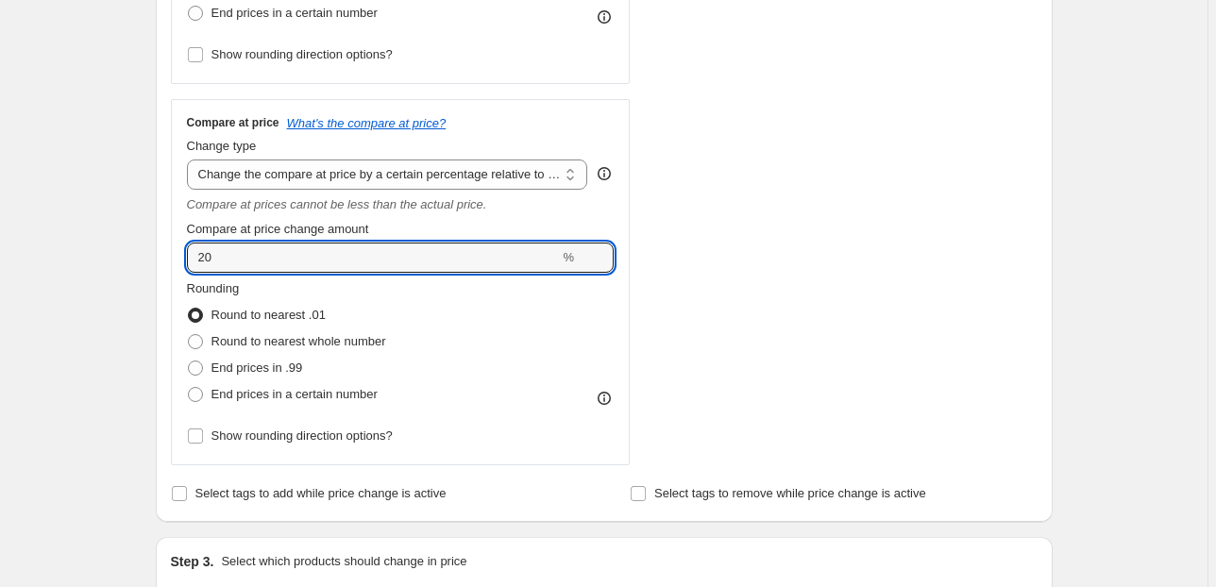
click at [66, 256] on div "Create new price change job. This page is ready Create new price change job Dra…" at bounding box center [604, 482] width 1208 height 2172
click at [128, 250] on div "Create new price change job. This page is ready Create new price change job Dra…" at bounding box center [604, 482] width 1208 height 2172
click at [179, 270] on div "Compare at price What's the compare at price? Change type Change the compare at…" at bounding box center [401, 282] width 460 height 366
type input "80"
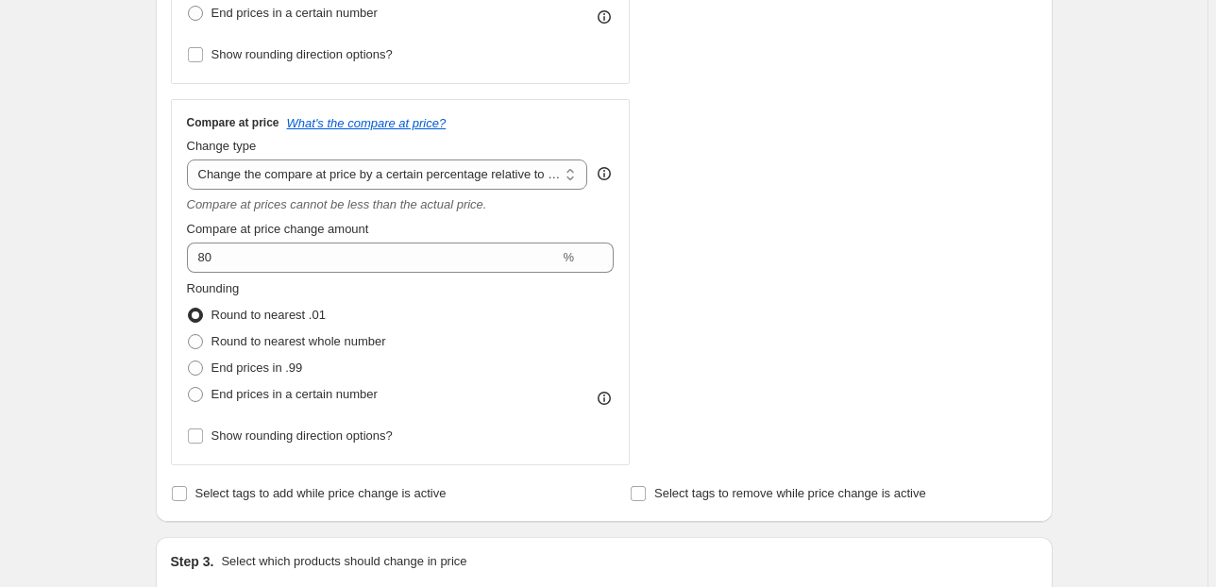
drag, startPoint x: 145, startPoint y: 298, endPoint x: 127, endPoint y: 302, distance: 19.3
click at [139, 299] on div "Create new price change job. This page is ready Create new price change job Dra…" at bounding box center [604, 482] width 942 height 2172
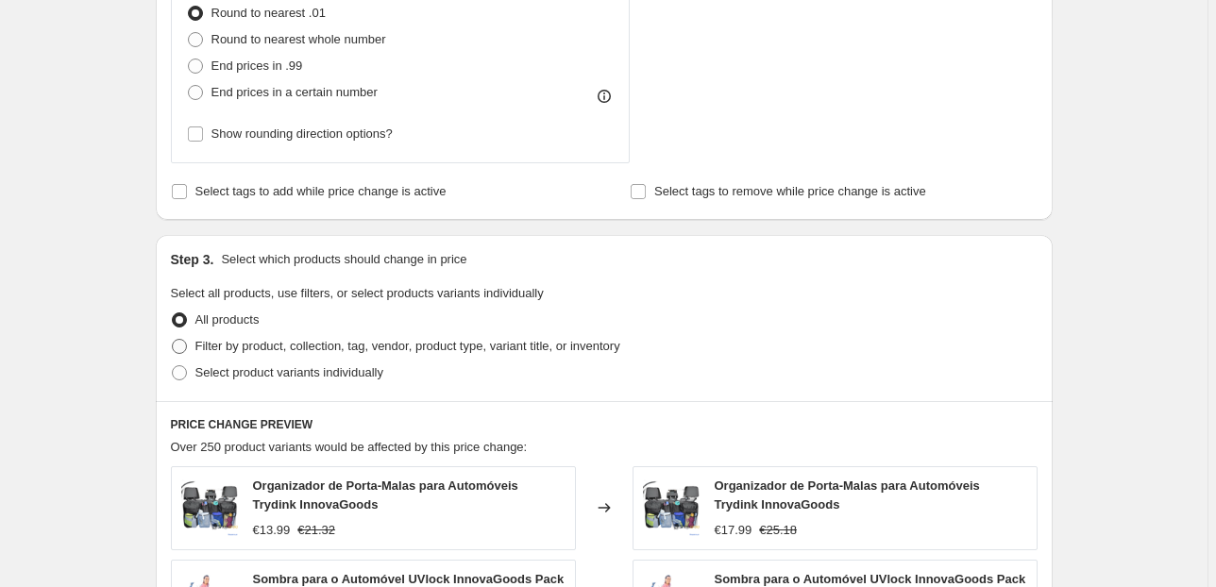
click at [256, 339] on span "Filter by product, collection, tag, vendor, product type, variant title, or inv…" at bounding box center [407, 346] width 425 height 14
click at [173, 339] on input "Filter by product, collection, tag, vendor, product type, variant title, or inv…" at bounding box center [172, 339] width 1 height 1
radio input "true"
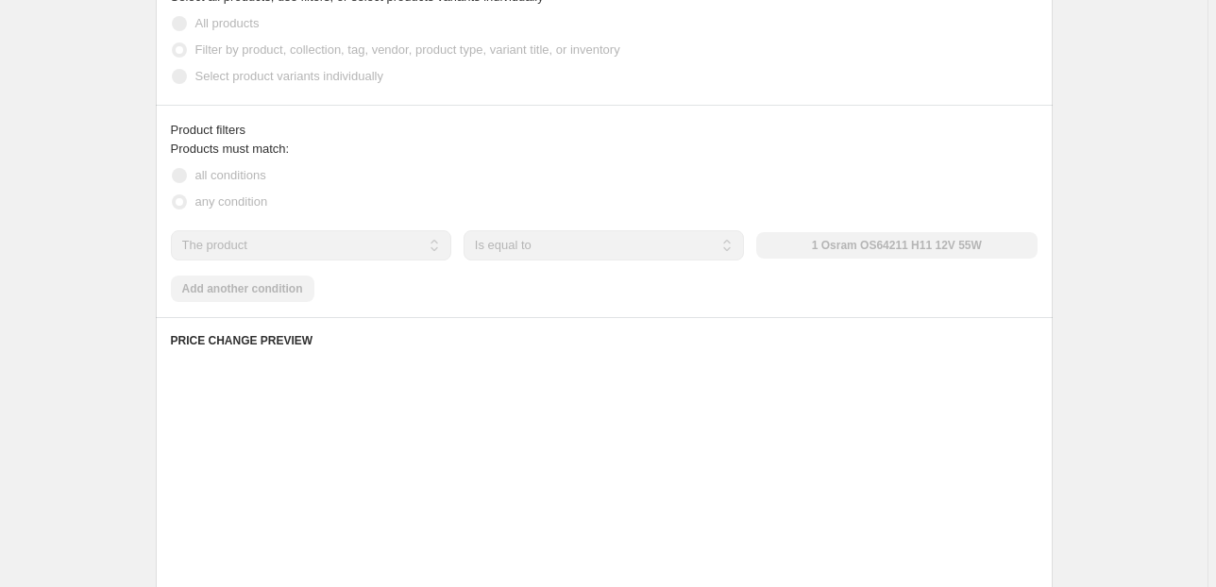
scroll to position [1284, 0]
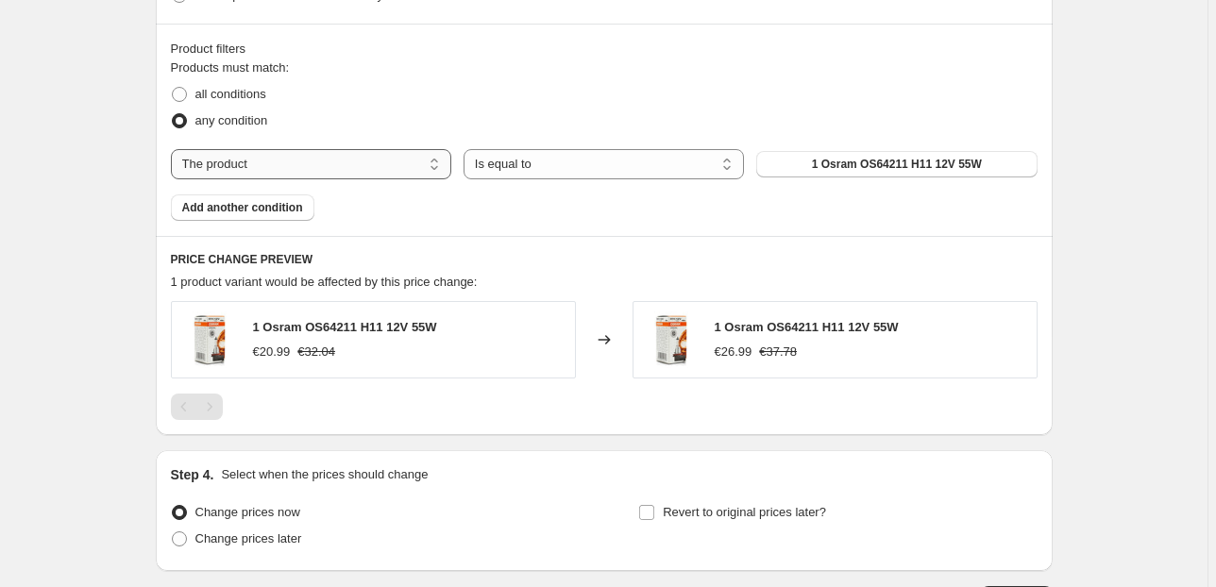
click at [405, 165] on select "The product The product's collection The product's vendor The product's status …" at bounding box center [311, 164] width 280 height 30
select select "collection"
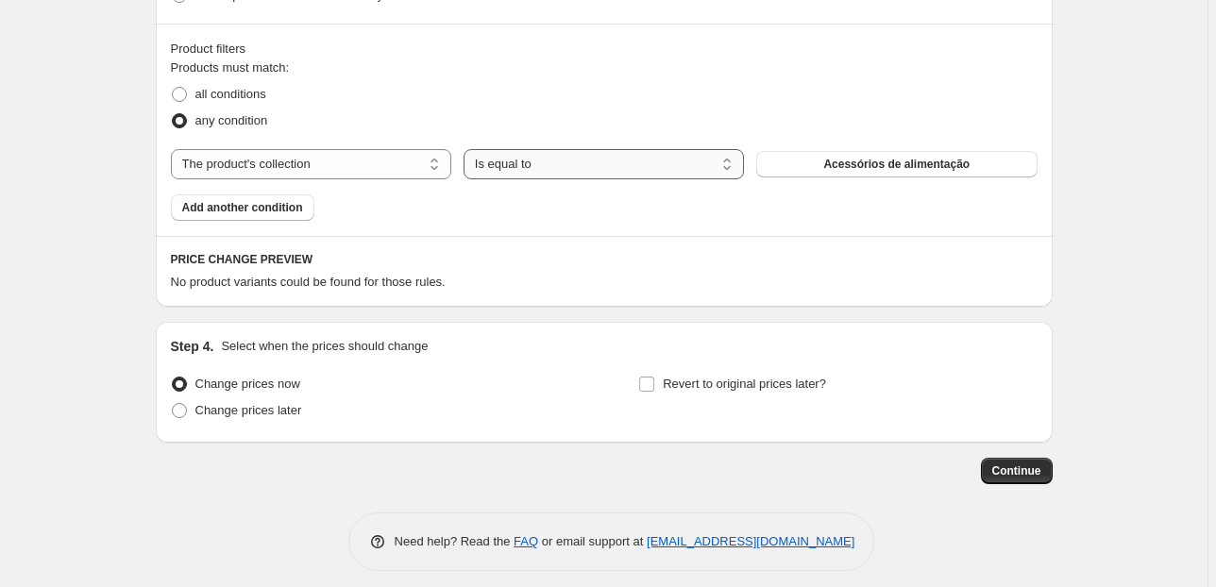
drag, startPoint x: 552, startPoint y: 163, endPoint x: 549, endPoint y: 174, distance: 10.8
click at [552, 163] on select "Is equal to Is not equal to" at bounding box center [604, 164] width 280 height 30
drag, startPoint x: 768, startPoint y: 111, endPoint x: 871, endPoint y: 139, distance: 107.4
click at [796, 112] on div "any condition" at bounding box center [604, 121] width 867 height 26
click at [875, 161] on span "Acessórios de alimentação" at bounding box center [896, 164] width 146 height 15
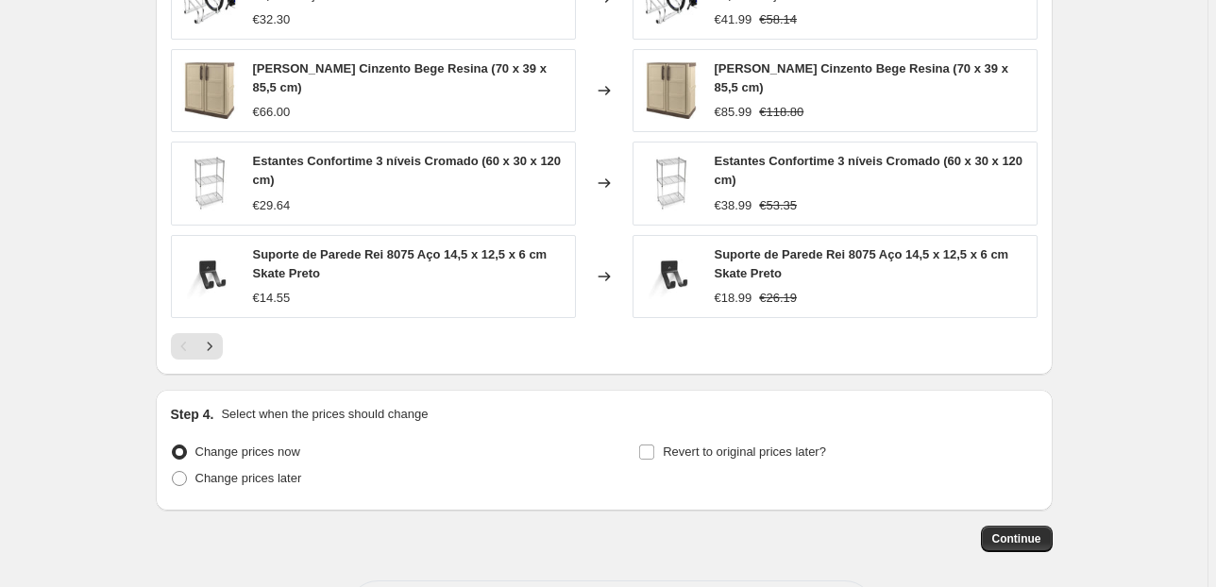
scroll to position [1799, 0]
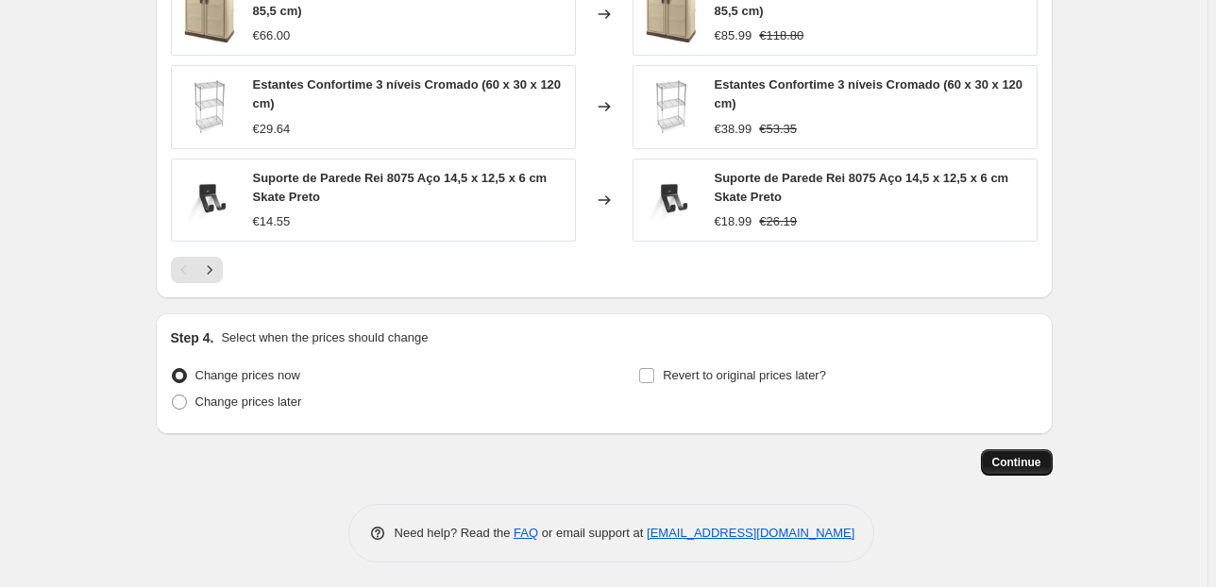
click at [1013, 458] on span "Continue" at bounding box center [1016, 462] width 49 height 15
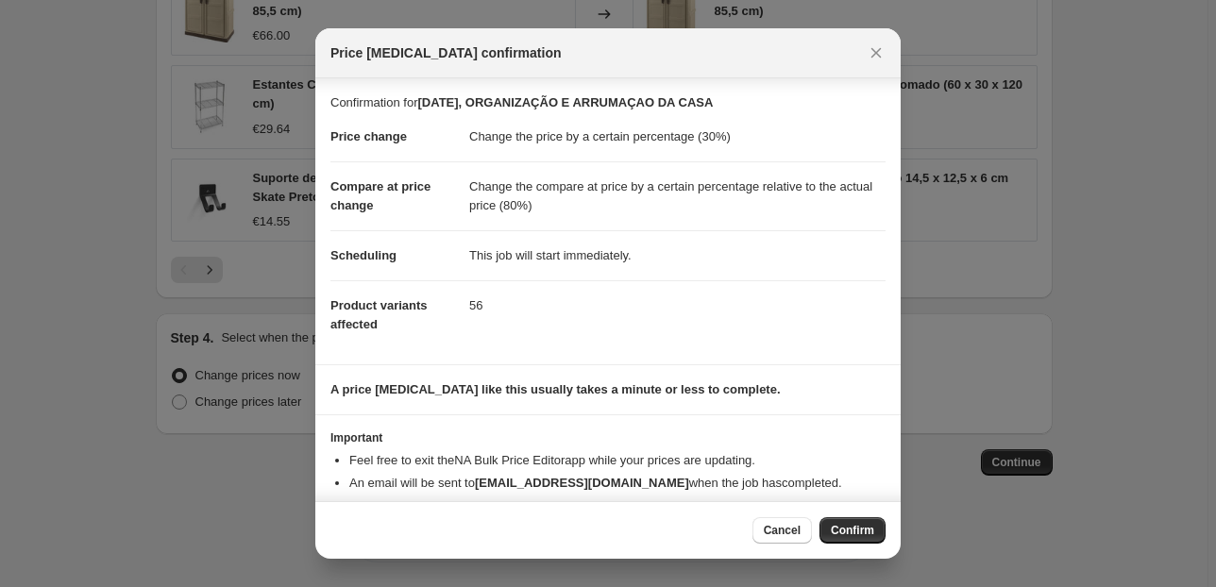
scroll to position [31, 0]
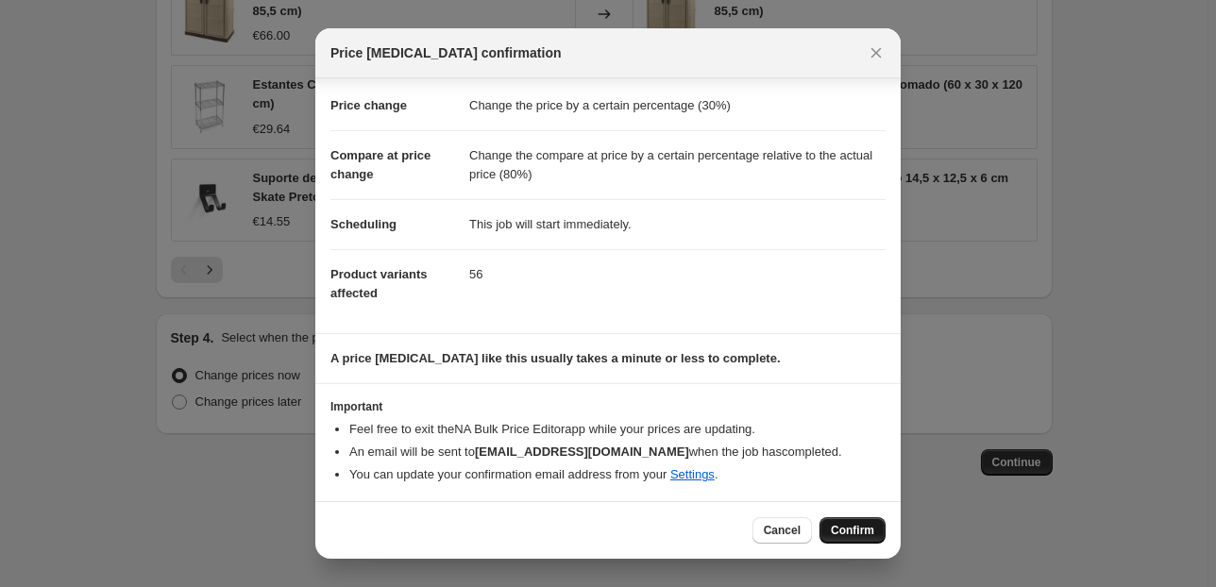
click at [846, 532] on span "Confirm" at bounding box center [852, 530] width 43 height 15
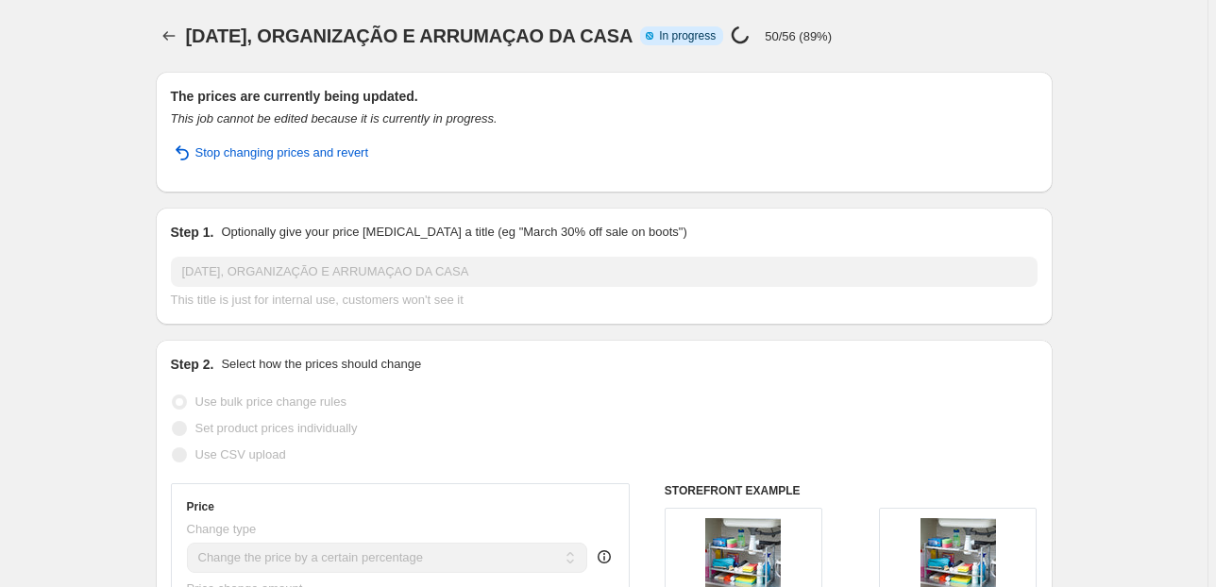
select select "percentage"
select select "pp"
select select "collection"
